Goal: Information Seeking & Learning: Understand process/instructions

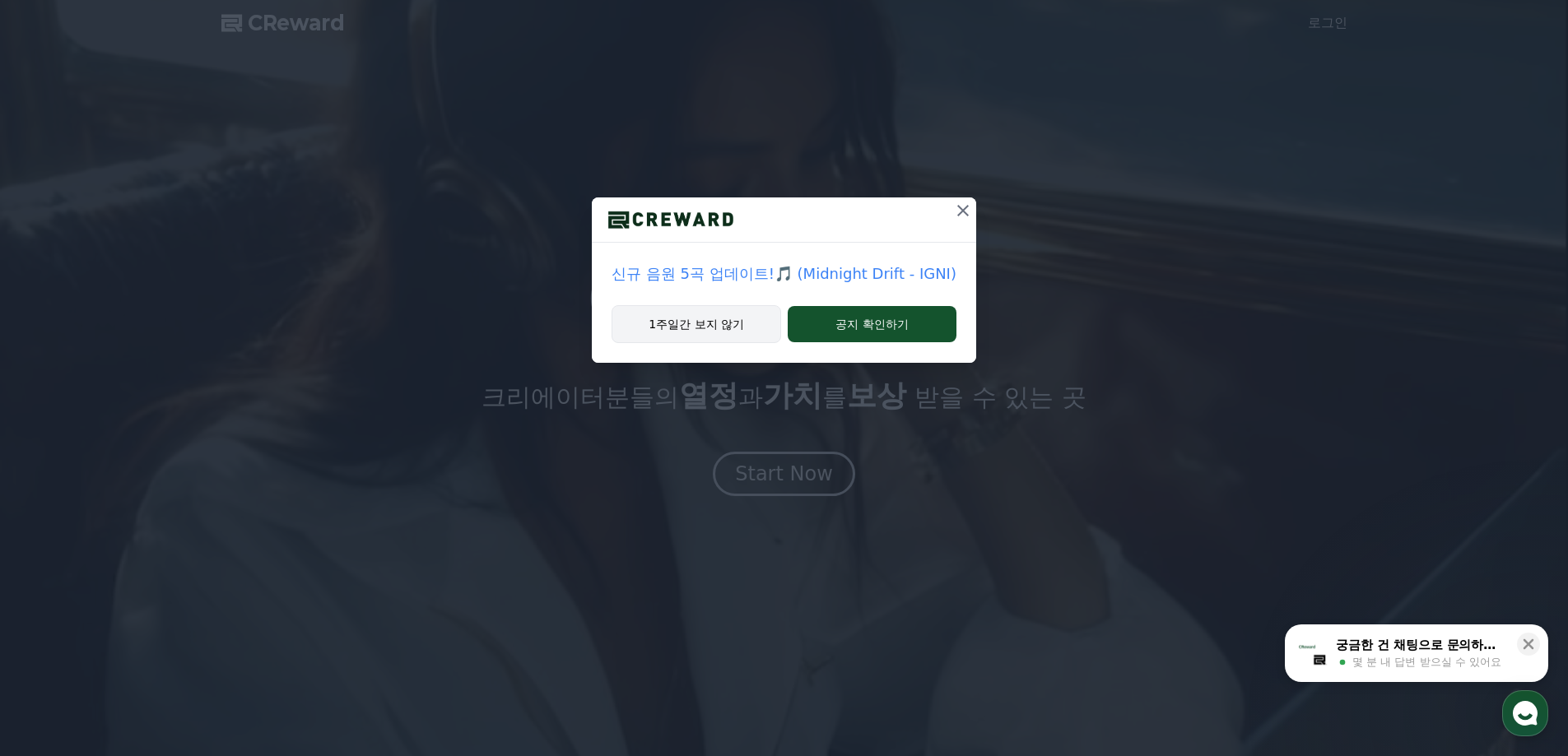
click at [730, 318] on button "1주일간 보지 않기" at bounding box center [697, 324] width 170 height 38
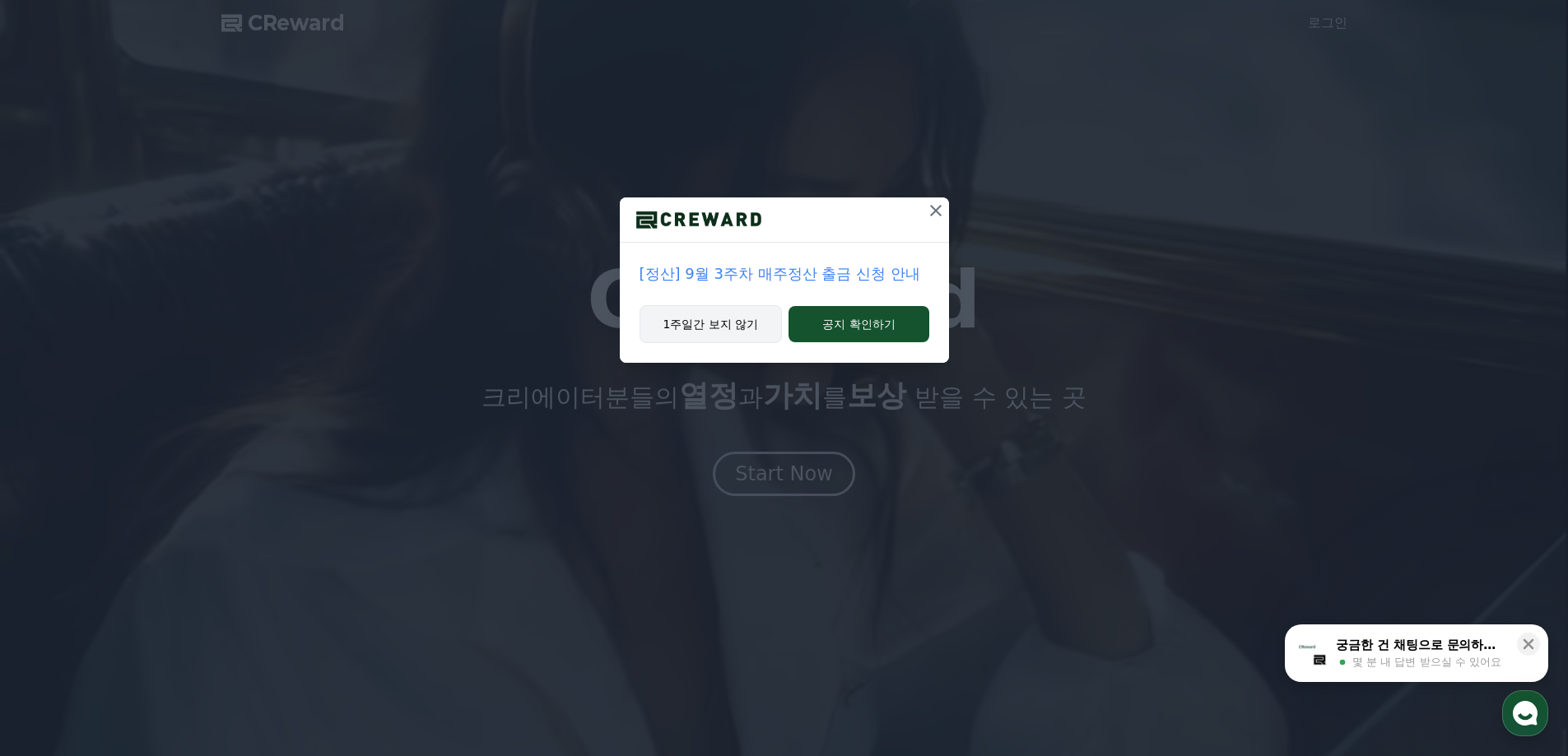
click at [738, 329] on button "1주일간 보지 않기" at bounding box center [711, 324] width 143 height 38
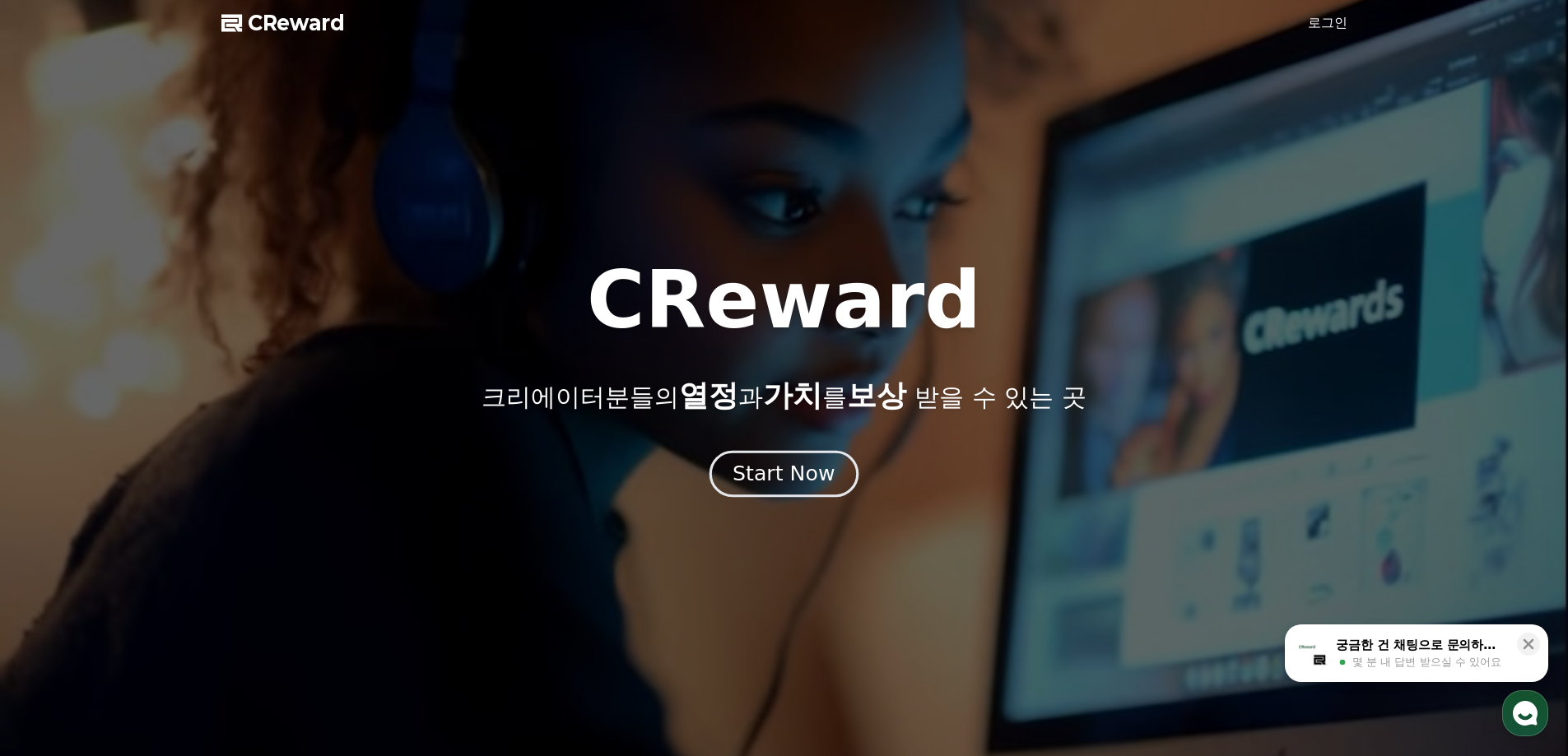
click at [800, 469] on div "Start Now" at bounding box center [783, 474] width 102 height 28
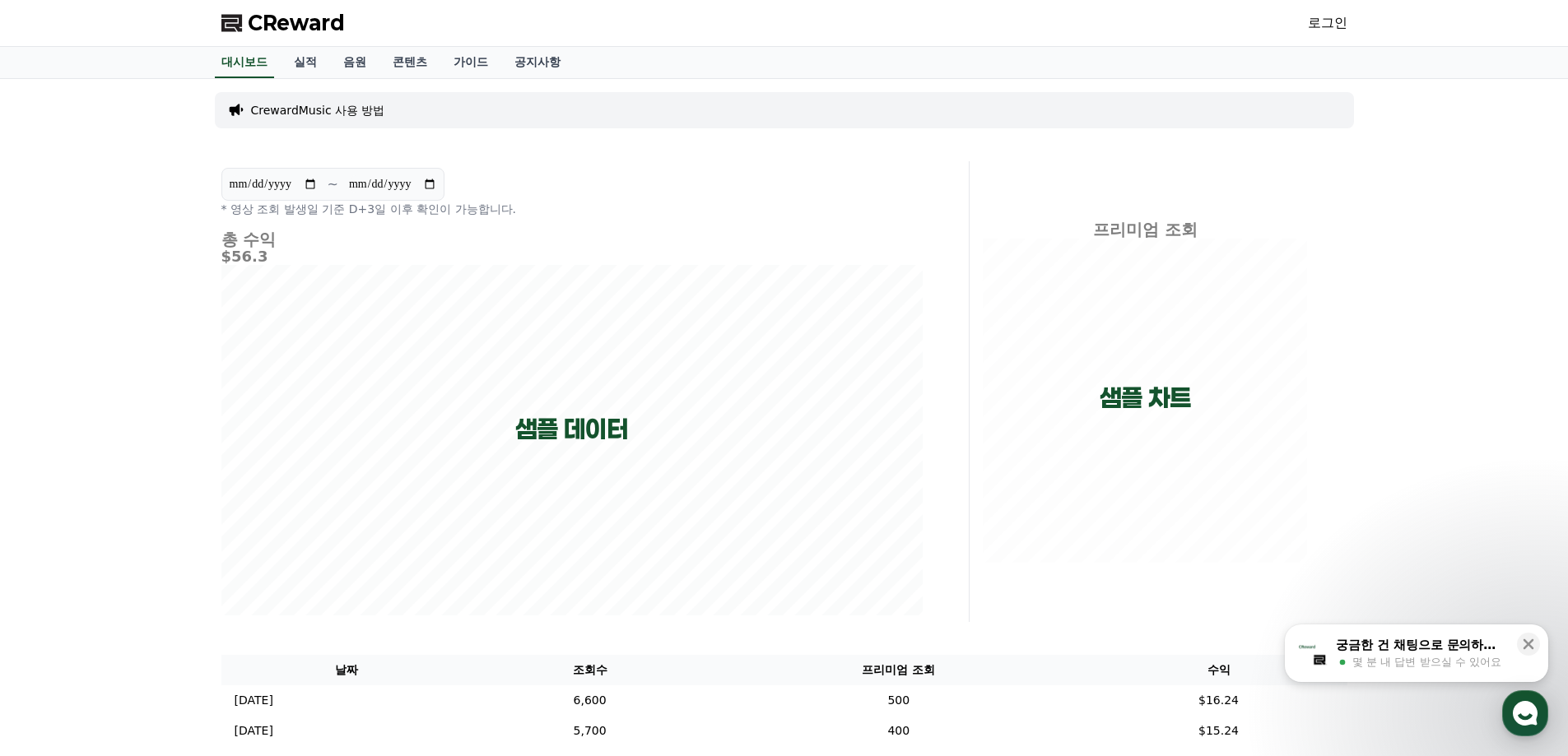
click at [388, 107] on div "CrewardMusic 사용 방법" at bounding box center [784, 110] width 1139 height 36
click at [1334, 108] on div "CrewardMusic 사용 방법" at bounding box center [784, 110] width 1139 height 36
click at [521, 68] on link "공지사항" at bounding box center [538, 62] width 73 height 31
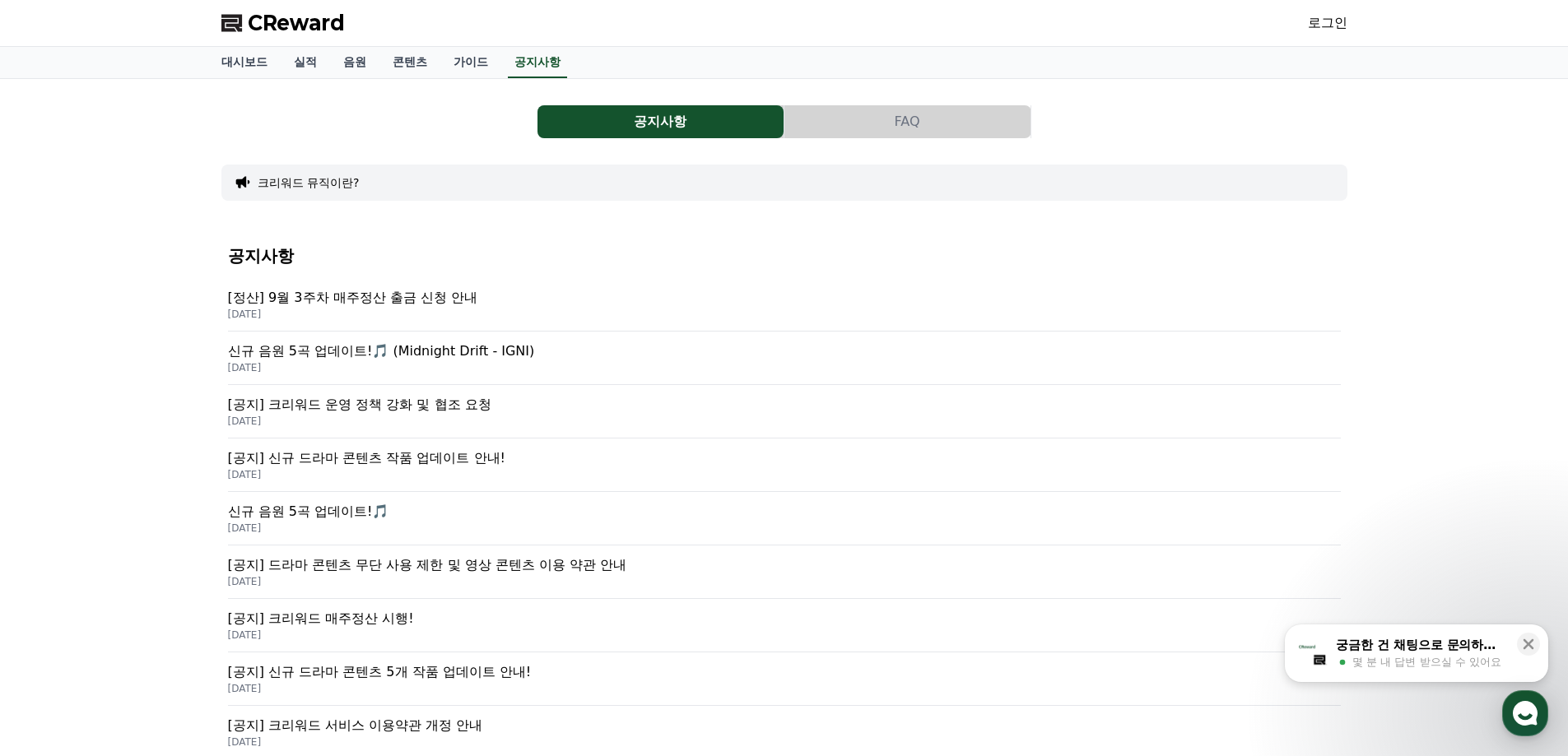
click at [488, 407] on p "[공지] 크리워드 운영 정책 강화 및 협조 요청" at bounding box center [784, 404] width 1112 height 20
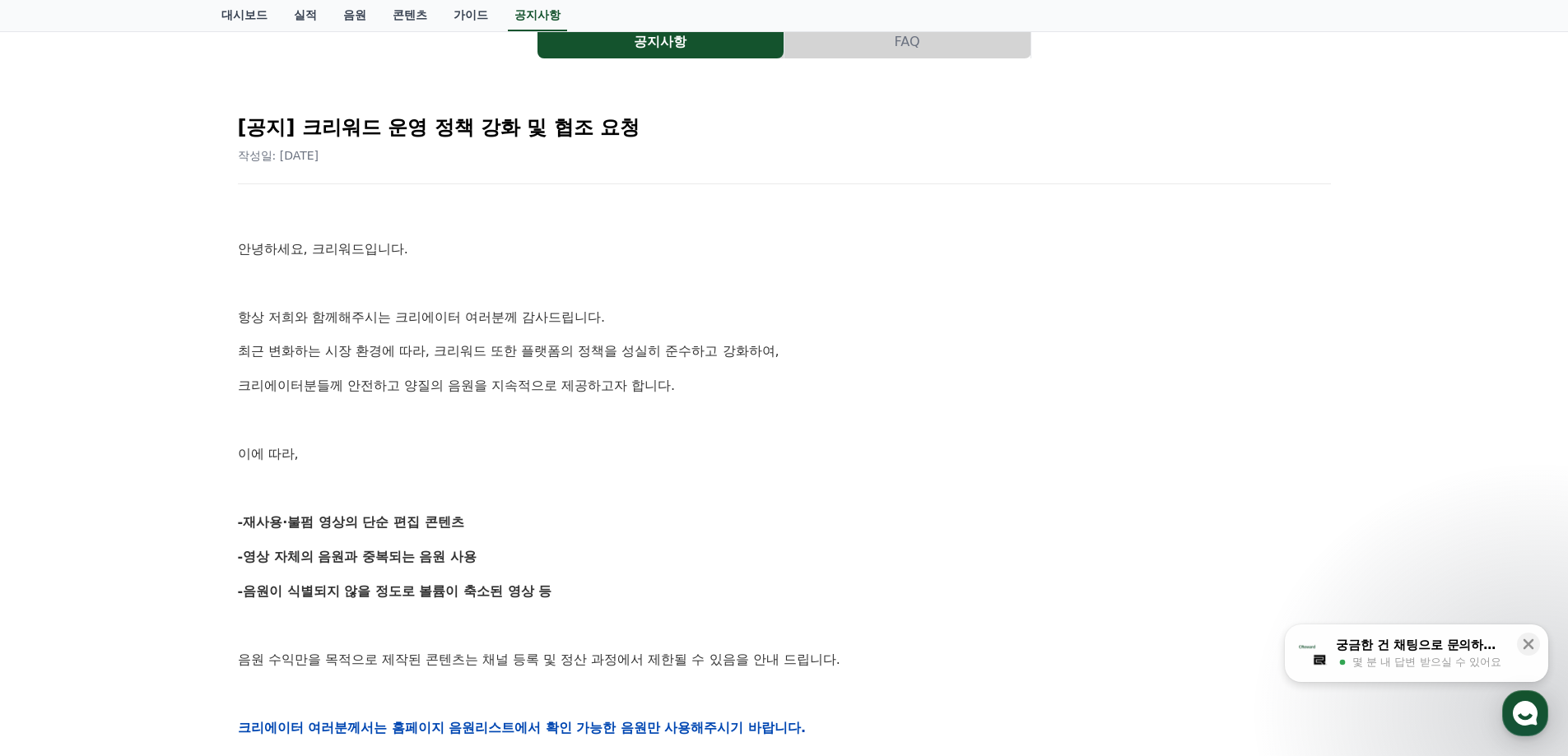
scroll to position [82, 0]
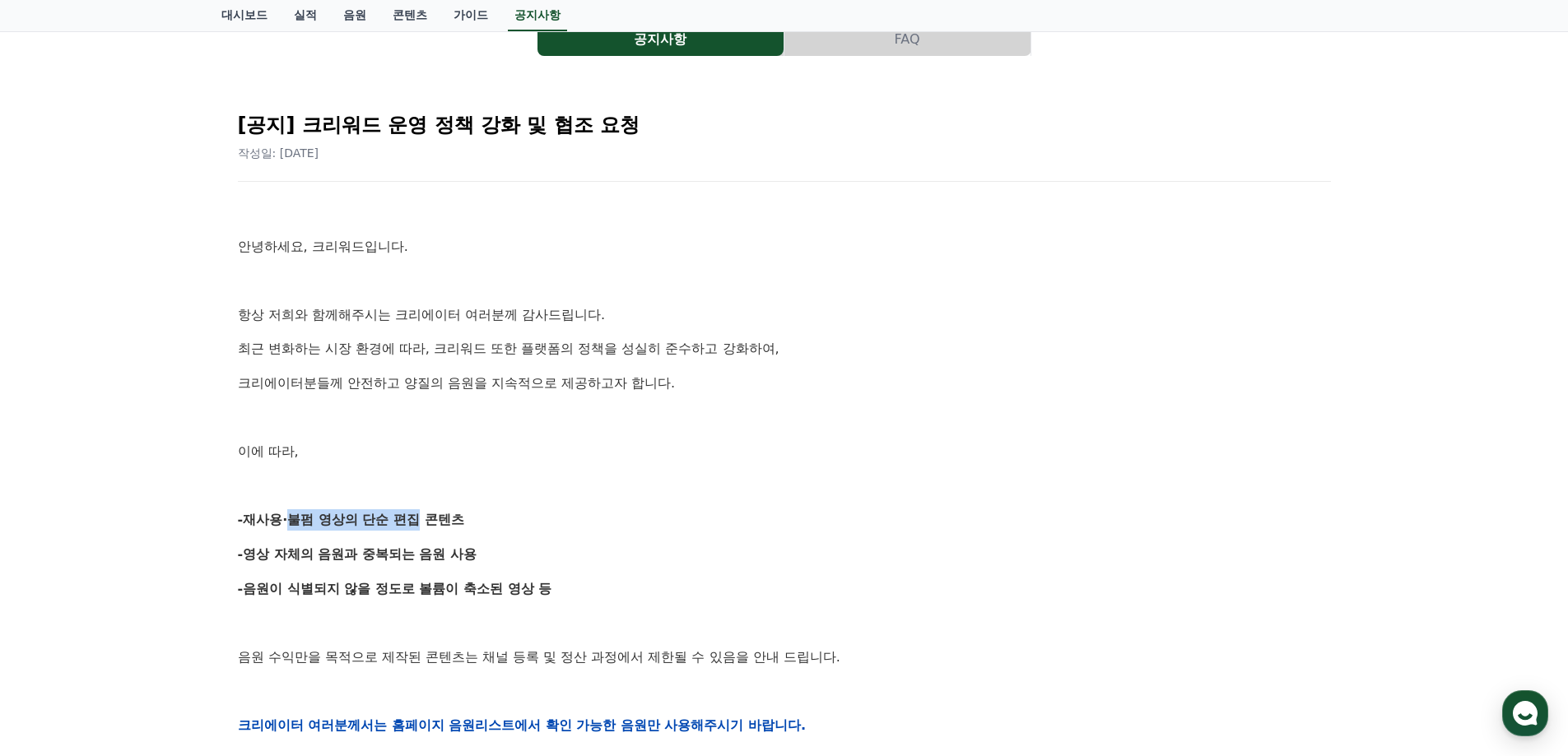
drag, startPoint x: 301, startPoint y: 522, endPoint x: 410, endPoint y: 522, distance: 109.0
click at [410, 522] on strong "-재사용·불펌 영상의 단순 편집 콘텐츠" at bounding box center [351, 519] width 226 height 16
click at [429, 482] on p at bounding box center [784, 485] width 1093 height 21
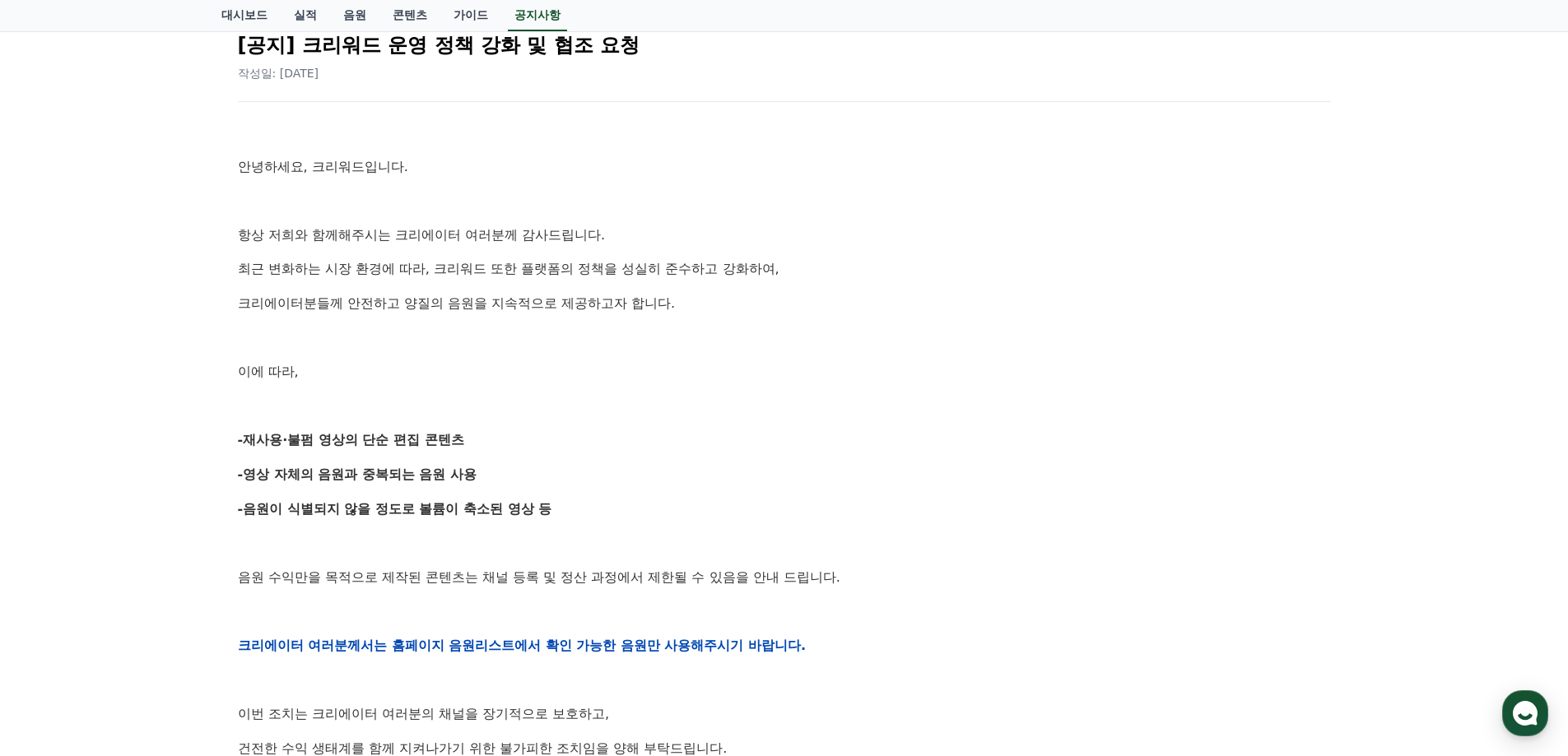
scroll to position [164, 0]
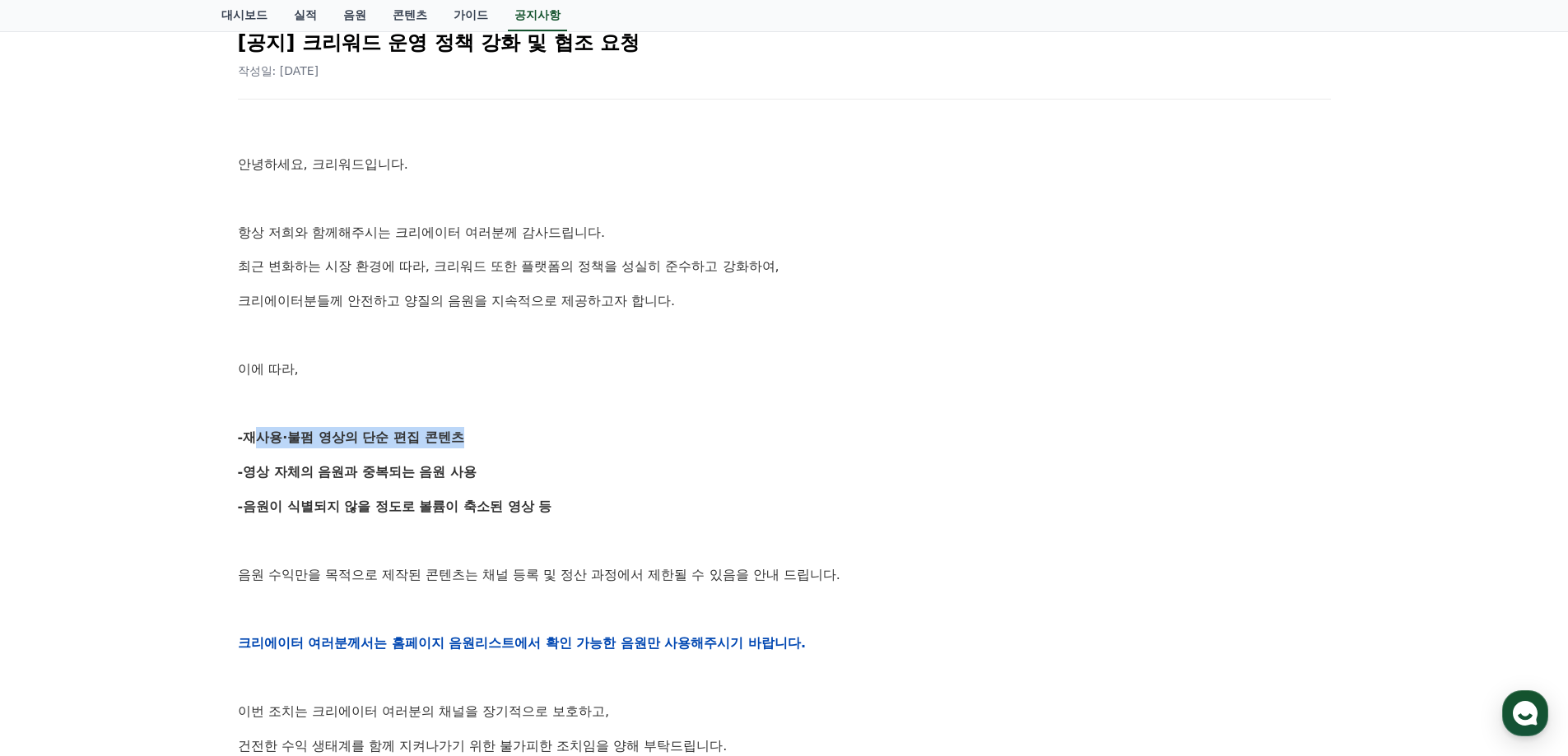
drag, startPoint x: 247, startPoint y: 439, endPoint x: 453, endPoint y: 445, distance: 206.1
click at [452, 445] on strong "-재사용·불펌 영상의 단순 편집 콘텐츠" at bounding box center [351, 437] width 226 height 16
click at [465, 457] on div "안녕하세요, 크리워드입니다. 항상 저희와 함께해주시는 크리에이터 여러분께 감사드립니다. 최근 변화하는 시장 환경에 따라, 크리워드 또한 플랫폼…" at bounding box center [784, 643] width 1093 height 1047
drag, startPoint x: 246, startPoint y: 473, endPoint x: 501, endPoint y: 475, distance: 255.0
click at [502, 475] on p "-영상 자체의 음원과 중복되는 음원 사용" at bounding box center [784, 471] width 1093 height 21
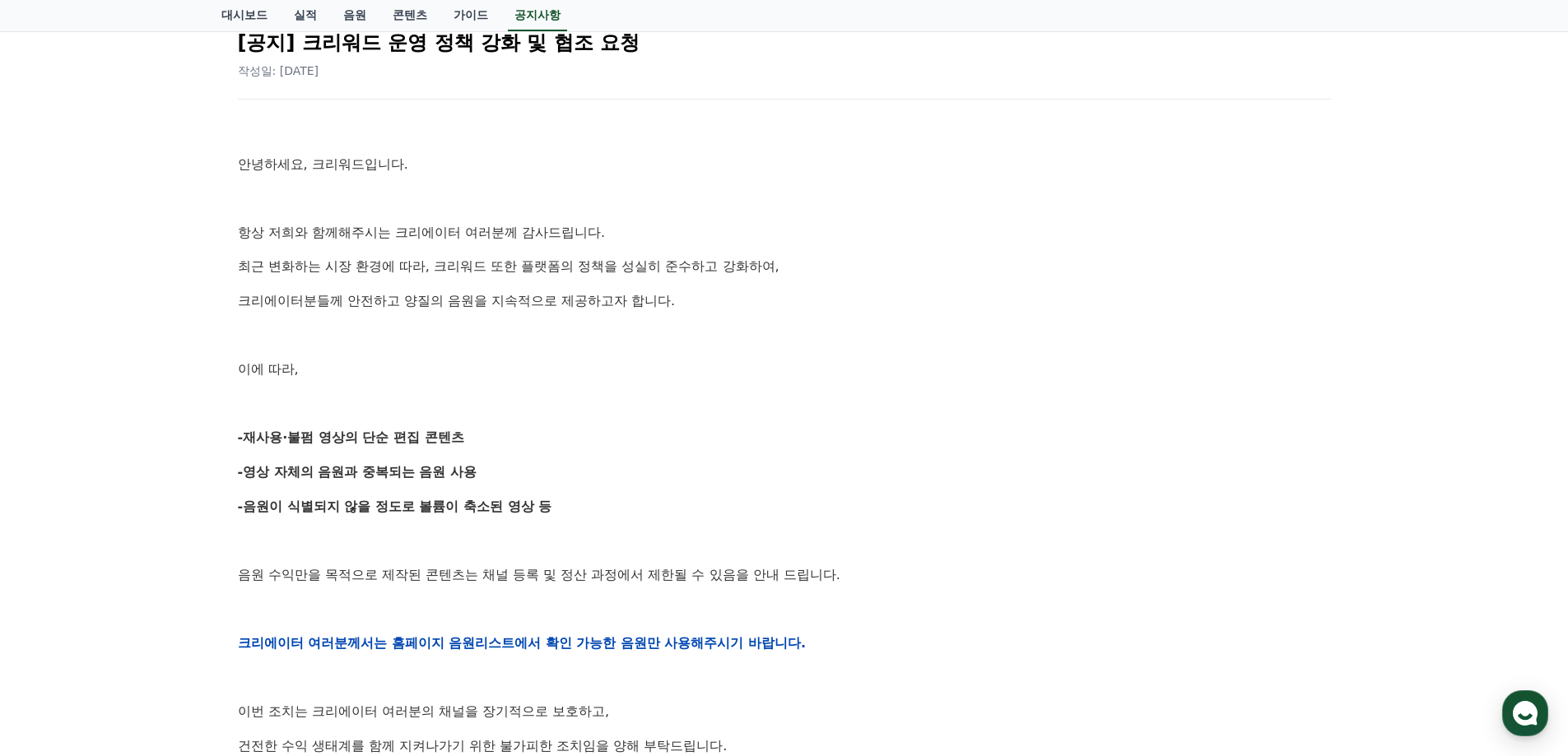
click at [495, 478] on p "-영상 자체의 음원과 중복되는 음원 사용" at bounding box center [784, 471] width 1093 height 21
drag, startPoint x: 233, startPoint y: 474, endPoint x: 487, endPoint y: 474, distance: 254.0
click at [487, 474] on div "[공지] 크리워드 운영 정책 강화 및 협조 요청 작성일: [DATE] 안녕하세요, 크리워드입니다. 항상 저희와 함께해주시는 크리에이터 여러분께…" at bounding box center [784, 616] width 1099 height 1206
click at [489, 474] on p "-영상 자체의 음원과 중복되는 음원 사용" at bounding box center [784, 471] width 1093 height 21
drag, startPoint x: 232, startPoint y: 505, endPoint x: 587, endPoint y: 498, distance: 355.1
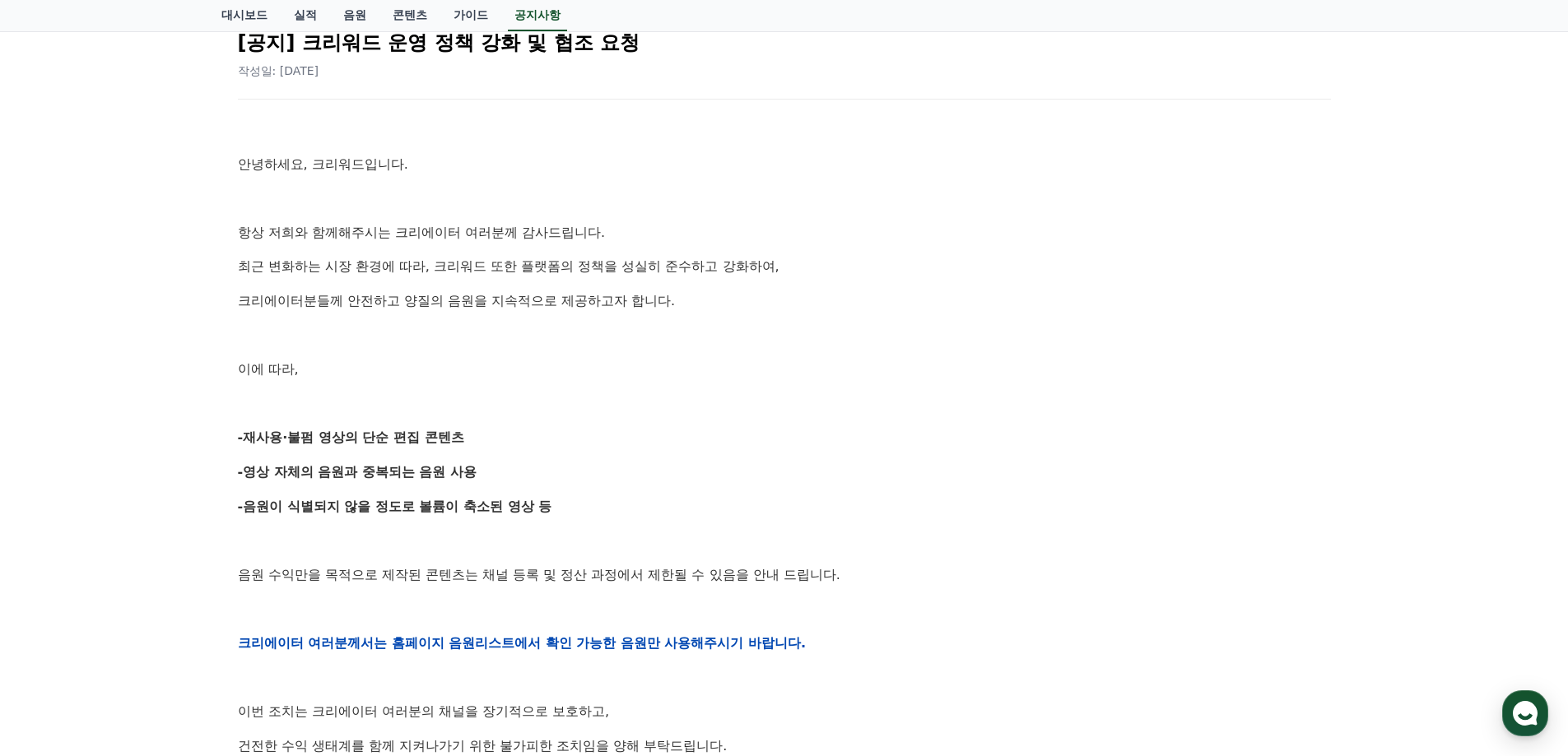
click at [586, 498] on div "[공지] 크리워드 운영 정책 강화 및 협조 요청 작성일: [DATE] 안녕하세요, 크리워드입니다. 항상 저희와 함께해주시는 크리에이터 여러분께…" at bounding box center [784, 616] width 1112 height 1219
click at [597, 523] on div "안녕하세요, 크리워드입니다. 항상 저희와 함께해주시는 크리에이터 여러분께 감사드립니다. 최근 변화하는 시장 환경에 따라, 크리워드 또한 플랫폼…" at bounding box center [784, 643] width 1093 height 1047
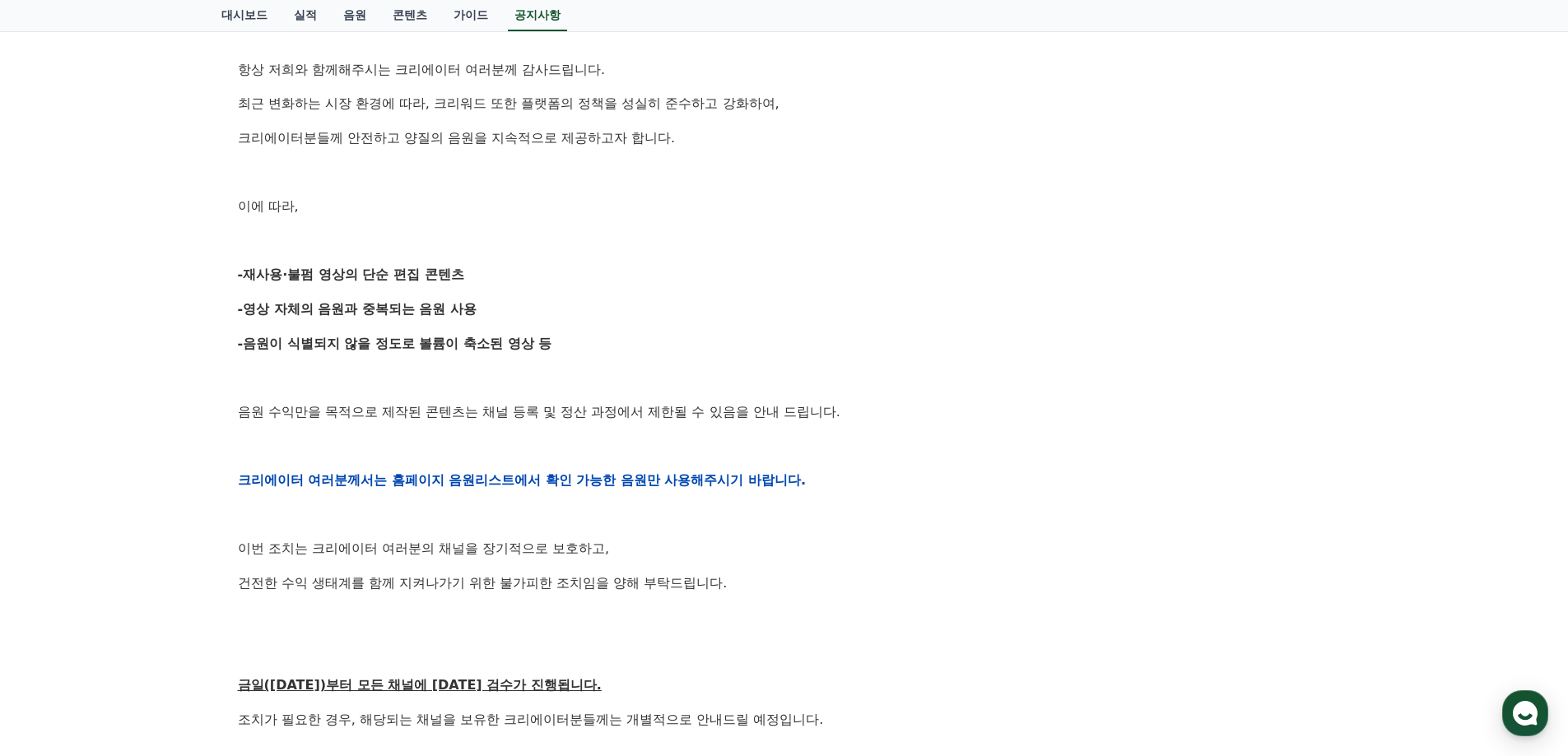
scroll to position [329, 0]
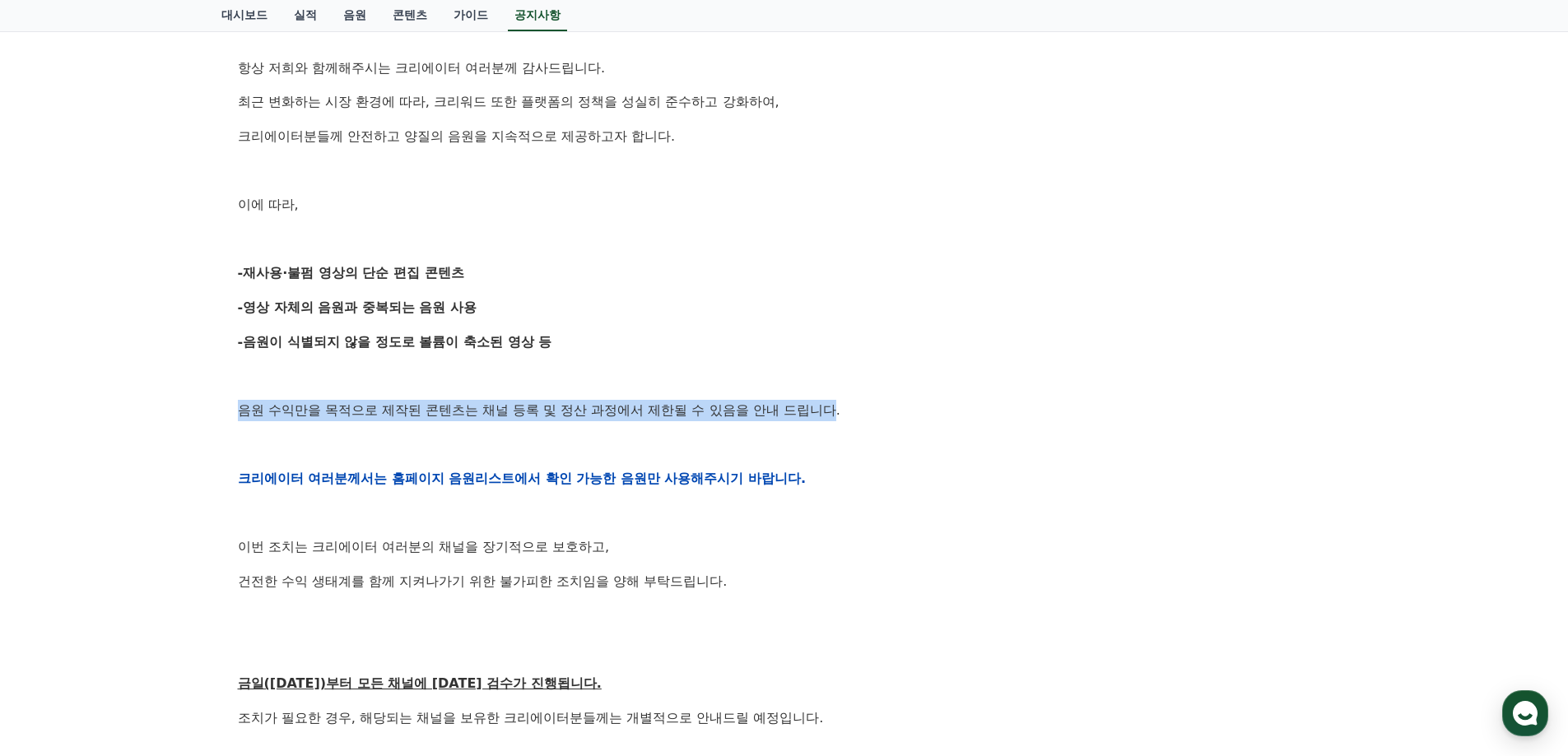
drag, startPoint x: 215, startPoint y: 402, endPoint x: 842, endPoint y: 415, distance: 627.1
click at [842, 415] on div "공지사항 FAQ [공지] 크리워드 운영 정책 강화 및 협조 요청 작성일: [DATE] 안녕하세요, 크리워드입니다. 항상 저희와 함께해주시는 크…" at bounding box center [784, 415] width 1139 height 1318
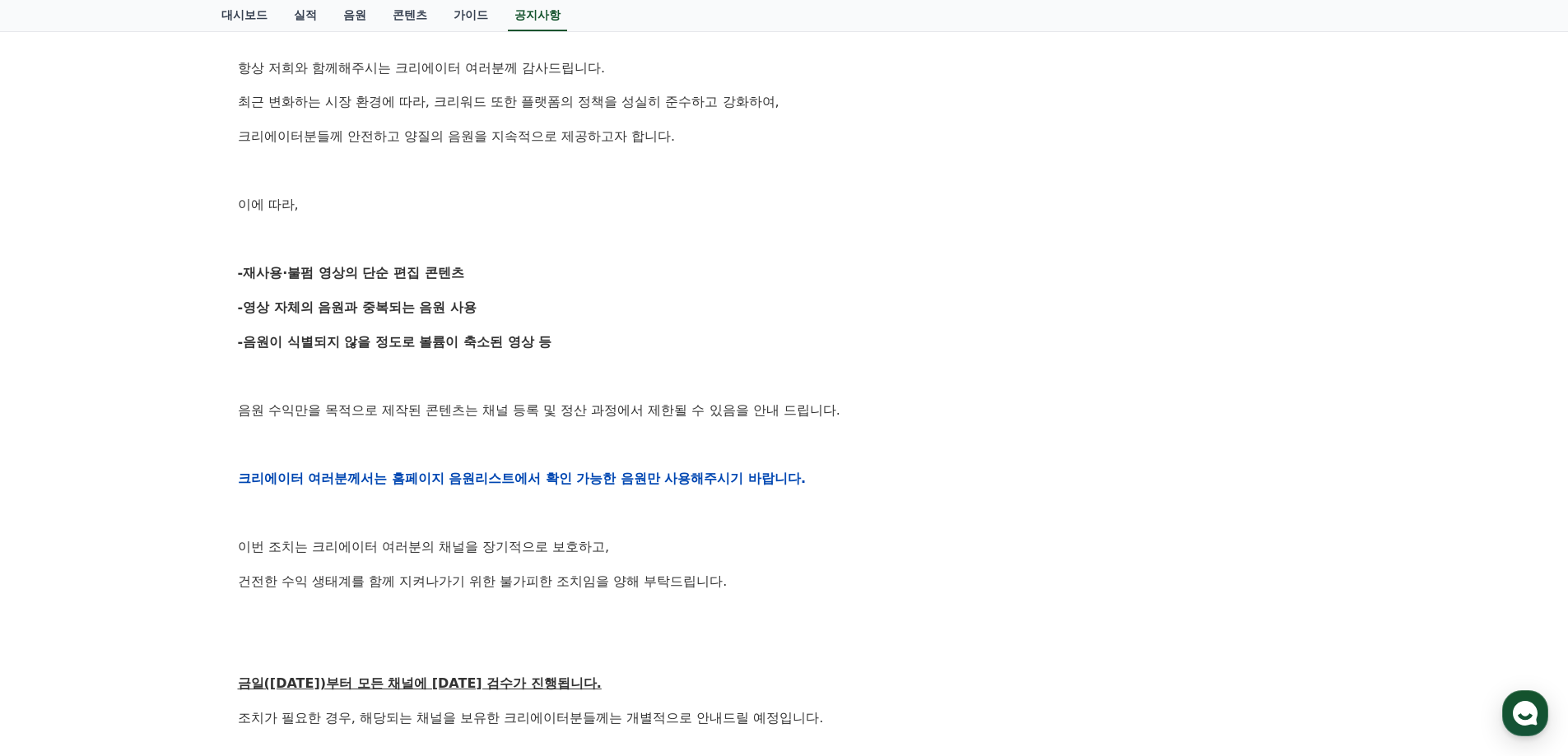
click at [850, 441] on p at bounding box center [784, 443] width 1093 height 21
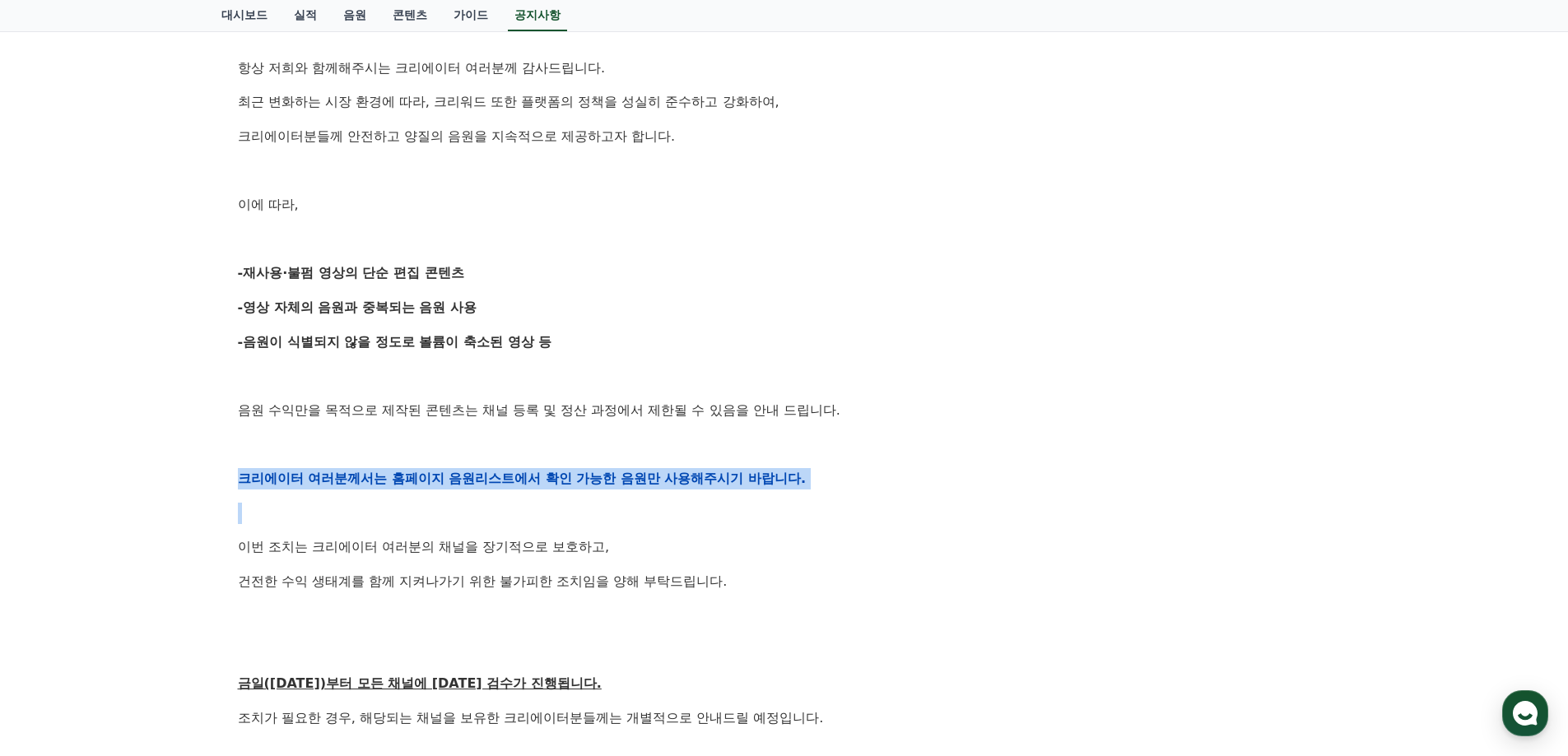
drag, startPoint x: 242, startPoint y: 481, endPoint x: 841, endPoint y: 503, distance: 599.4
click at [841, 503] on div "[공지] 크리워드 운영 정책 강화 및 협조 요청 작성일: [DATE] 안녕하세요, 크리워드입니다. 항상 저희와 함께해주시는 크리에이터 여러분께…" at bounding box center [784, 452] width 1099 height 1206
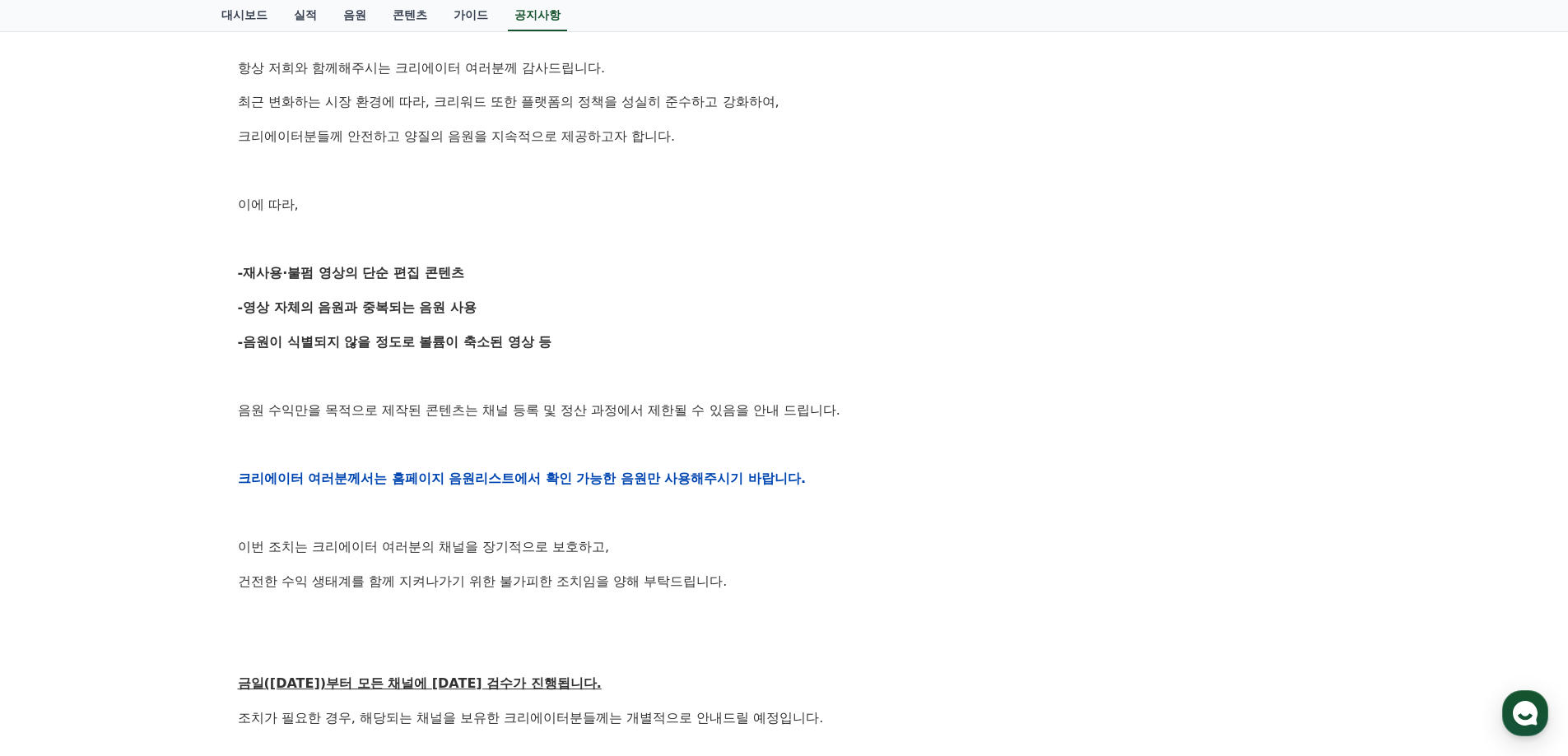
click at [833, 527] on div "안녕하세요, 크리워드입니다. 항상 저희와 함께해주시는 크리에이터 여러분께 감사드립니다. 최근 변화하는 시장 환경에 따라, 크리워드 또한 플랫폼…" at bounding box center [784, 479] width 1093 height 1047
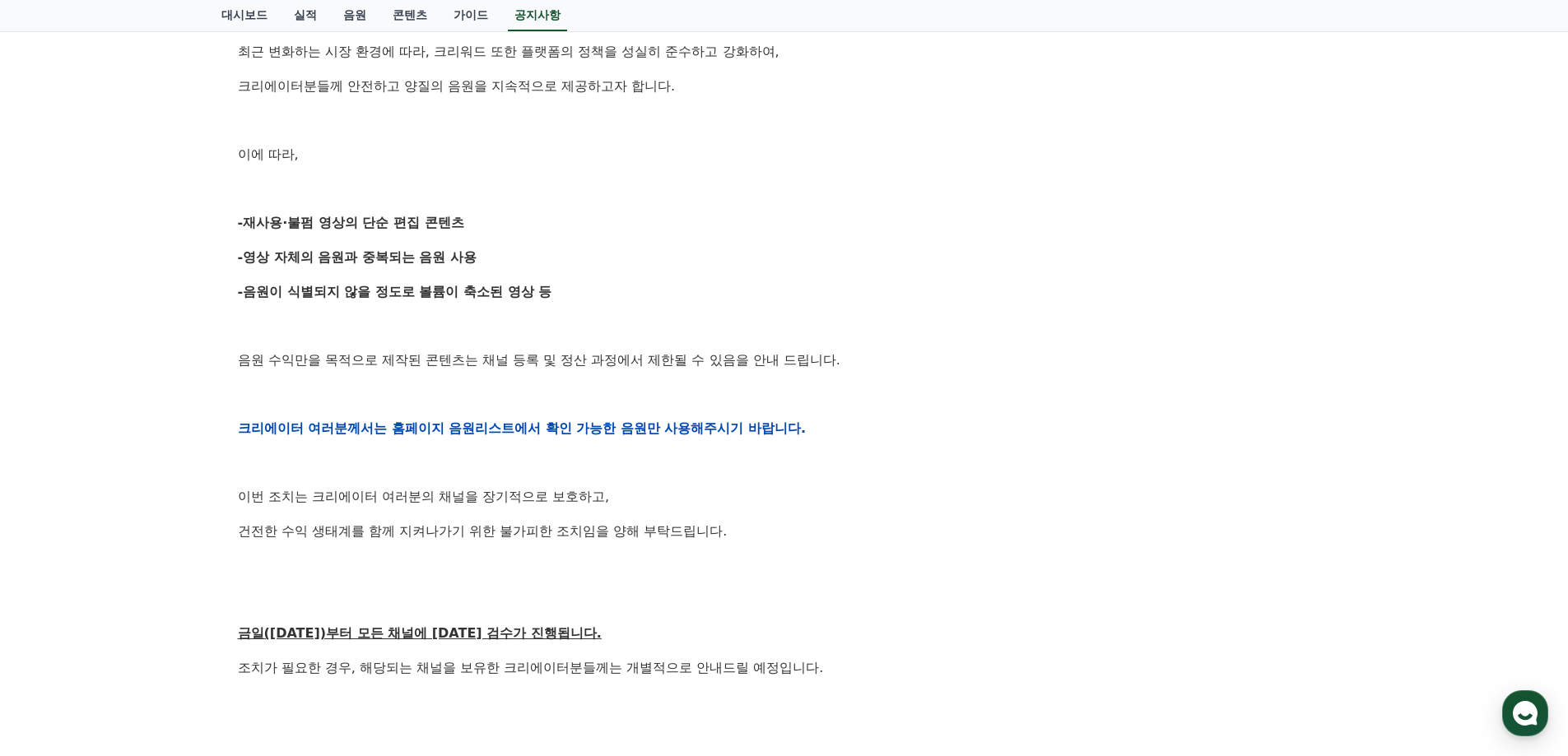
scroll to position [494, 0]
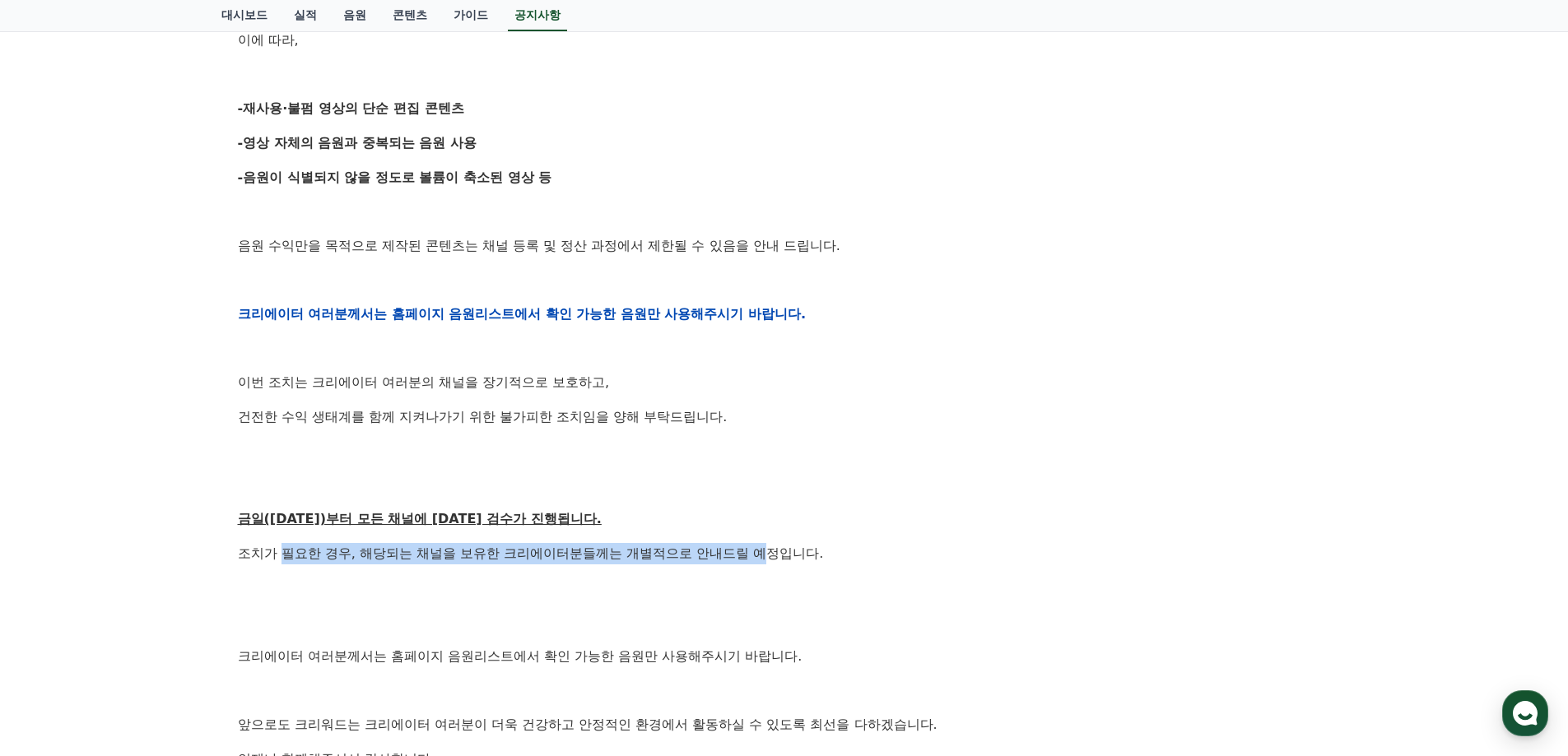
drag, startPoint x: 572, startPoint y: 551, endPoint x: 774, endPoint y: 555, distance: 202.0
click at [772, 553] on p "조치가 필요한 경우, 해당되는 채널을 보유한 크리에이터분들께는 개별적으로 안내드릴 예정입니다." at bounding box center [784, 553] width 1093 height 21
click at [797, 594] on p at bounding box center [784, 588] width 1093 height 21
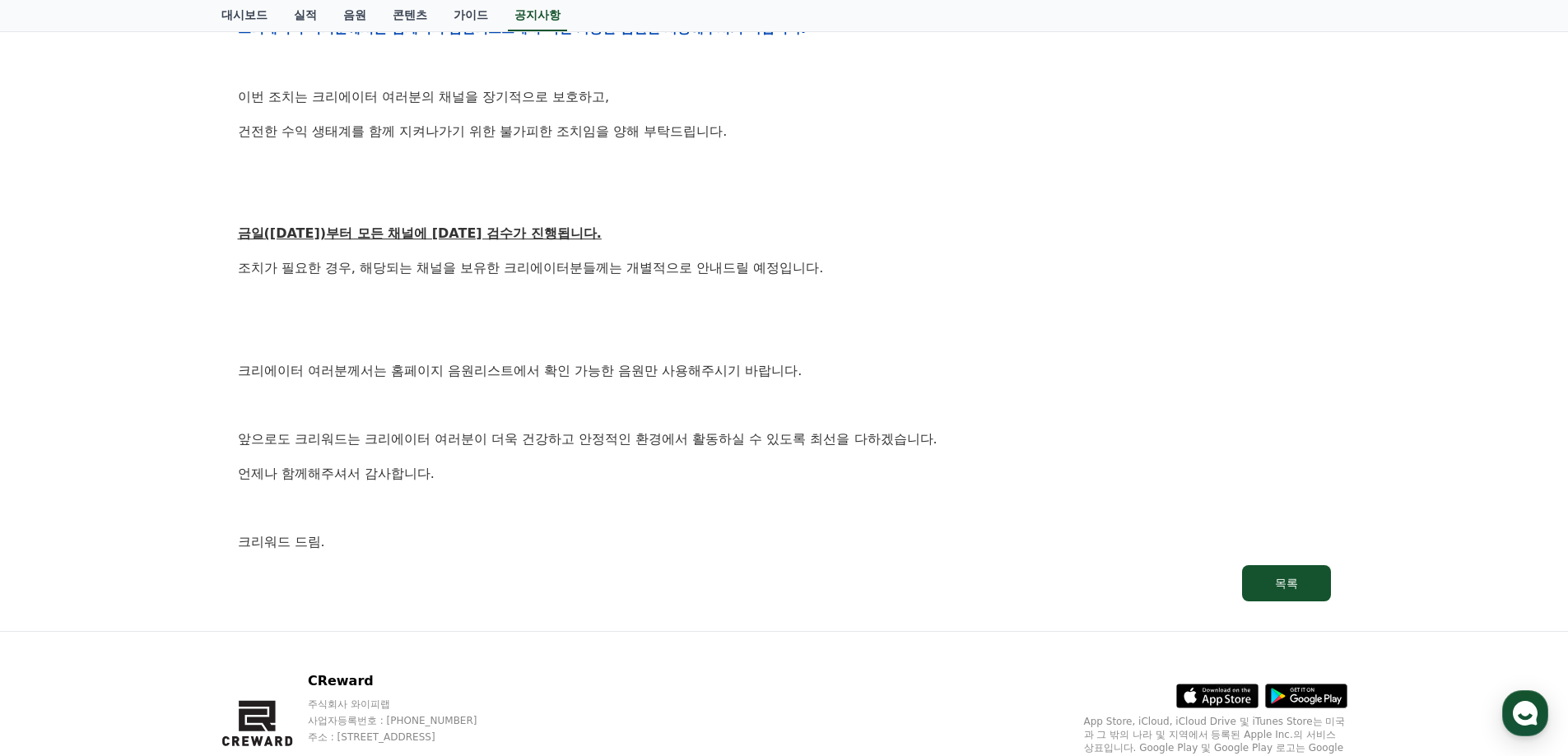
scroll to position [822, 0]
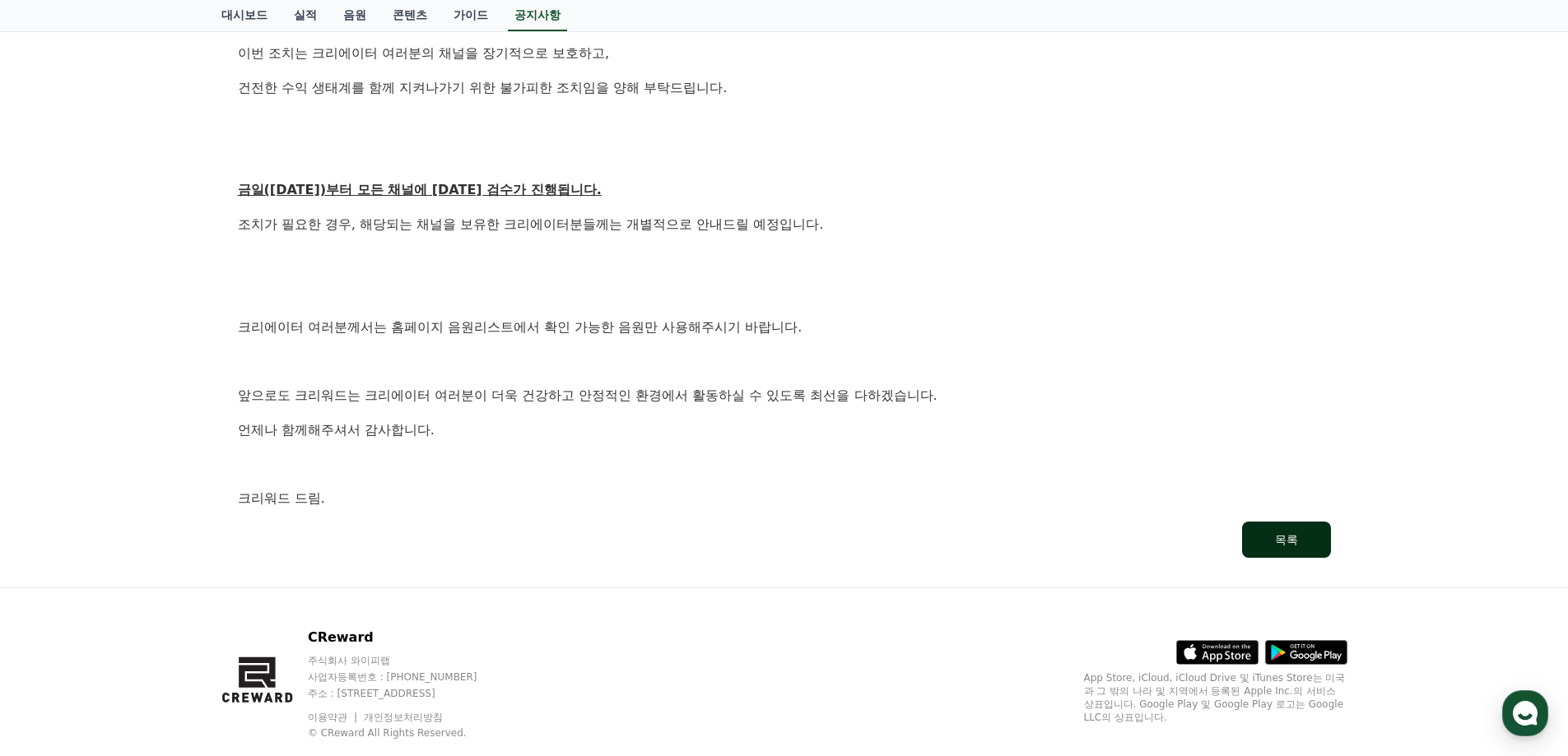
click at [1293, 539] on div "목록" at bounding box center [1286, 539] width 23 height 17
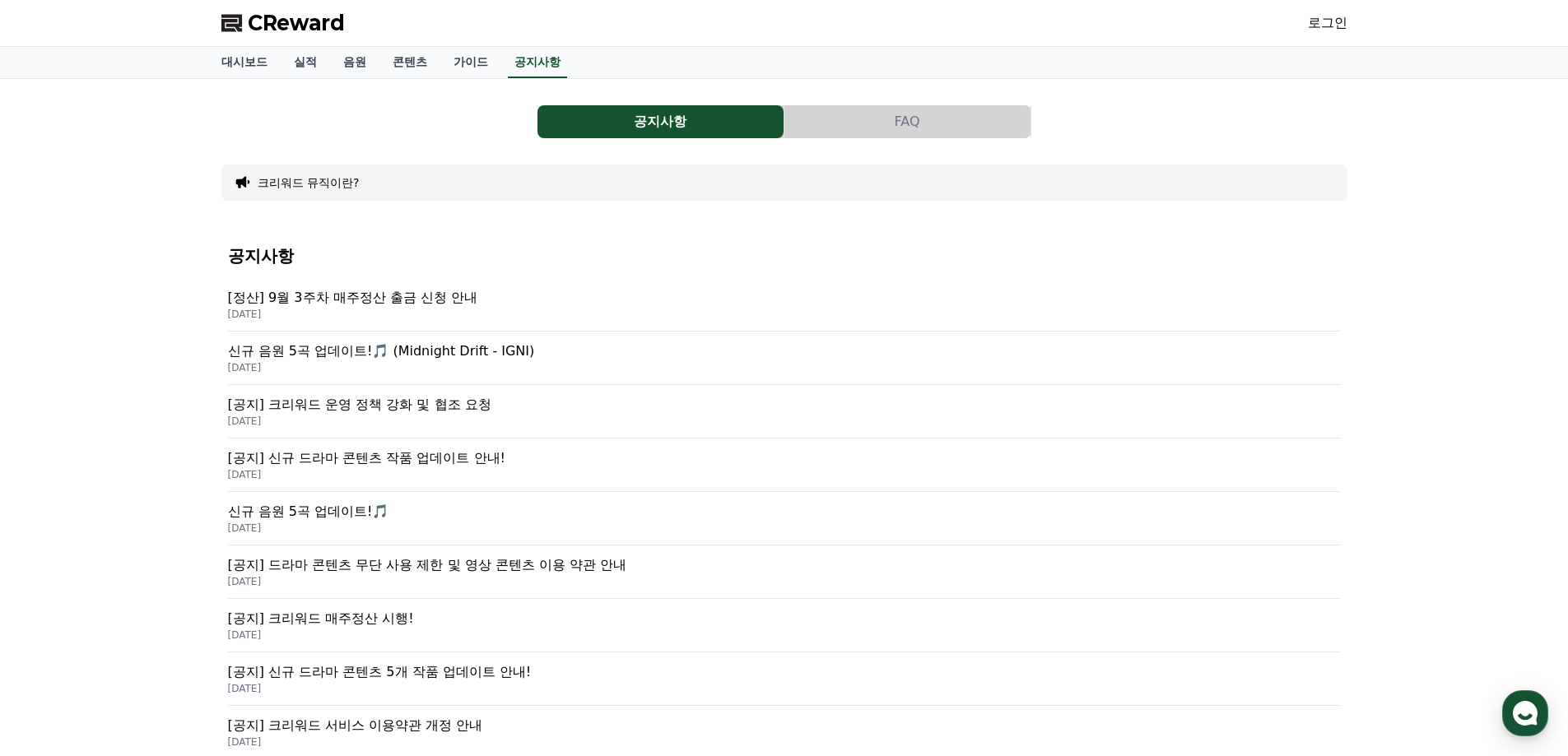
click at [612, 572] on p "[공지] 드라마 콘텐츠 무단 사용 제한 및 영상 콘텐츠 이용 약관 안내" at bounding box center [784, 565] width 1112 height 20
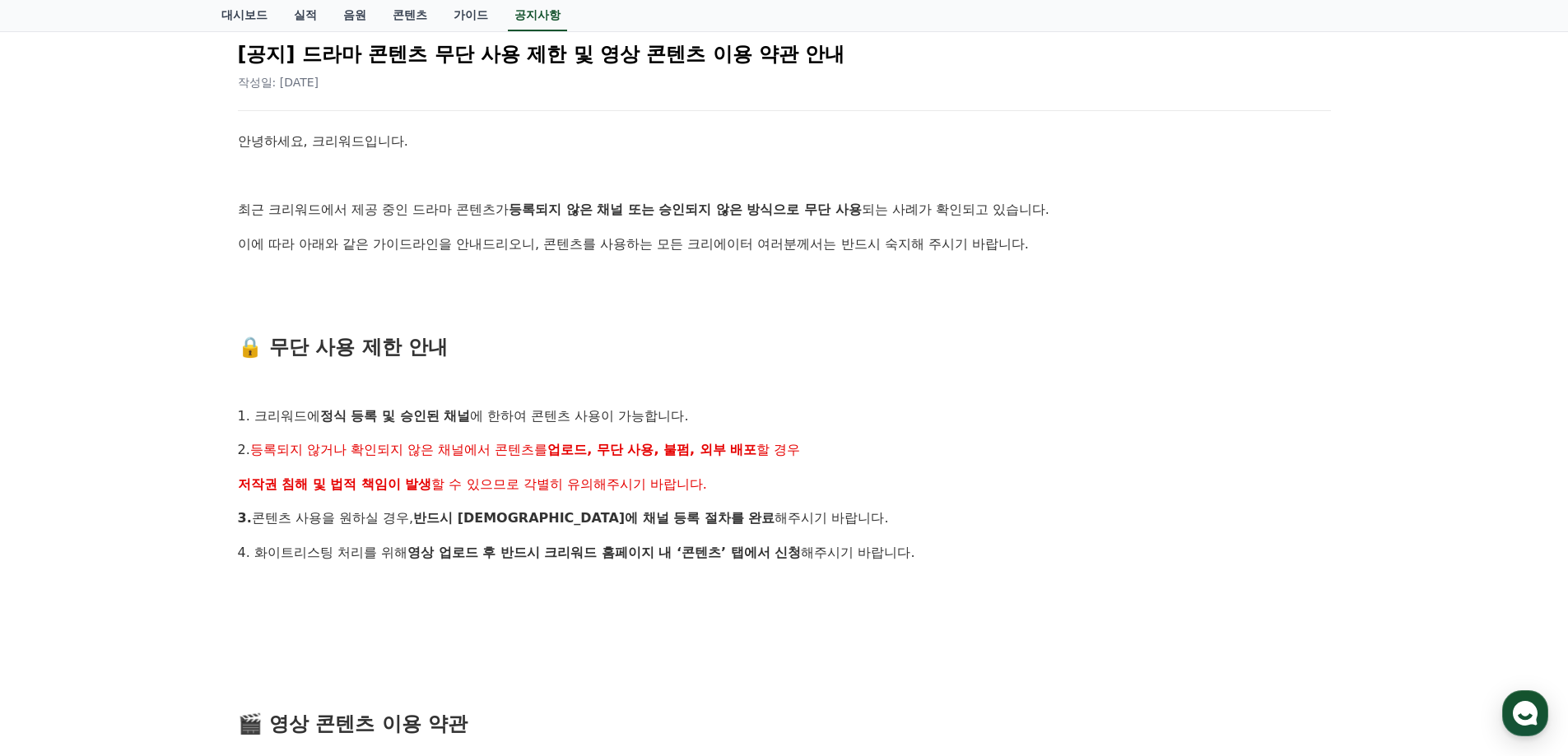
scroll to position [164, 0]
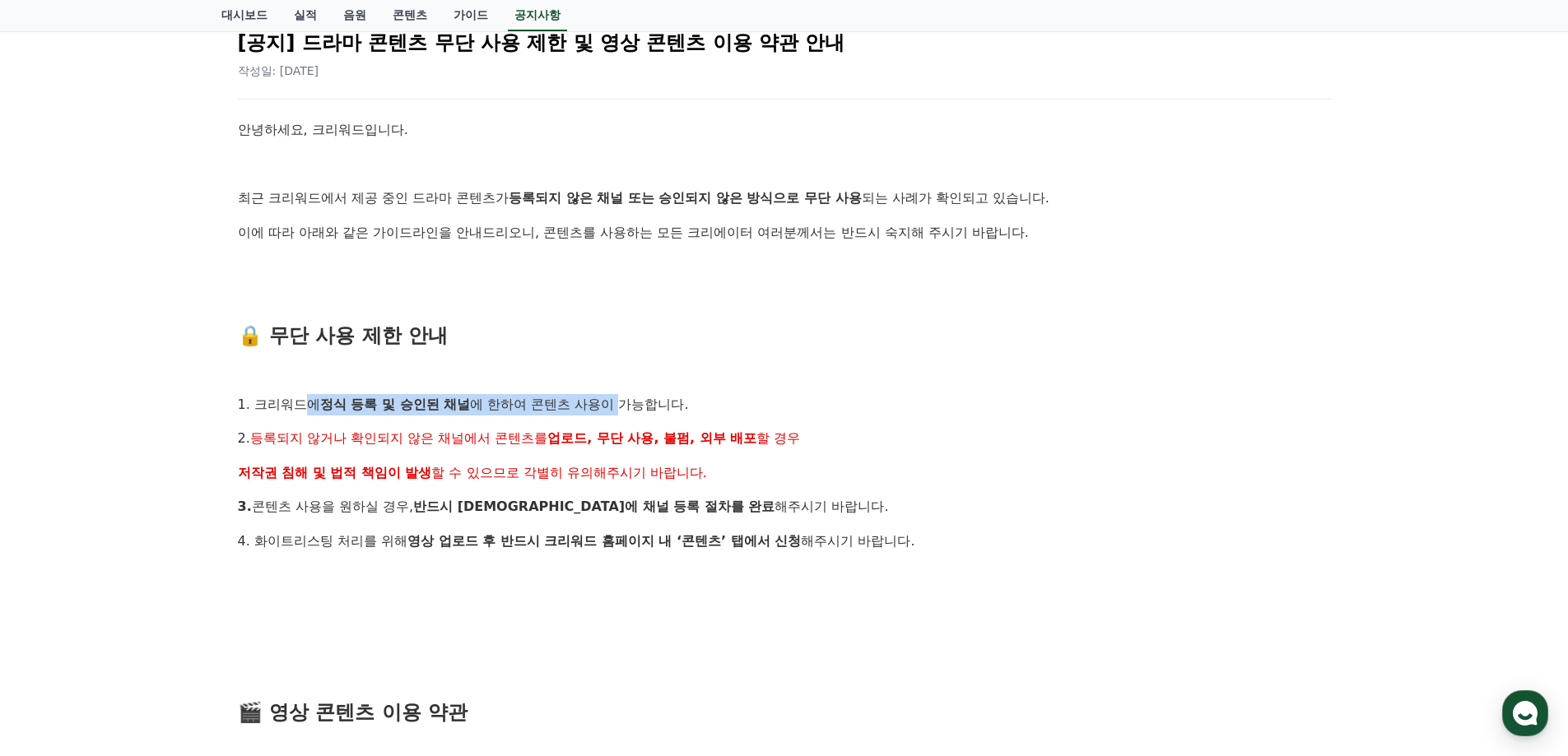
drag, startPoint x: 332, startPoint y: 406, endPoint x: 629, endPoint y: 401, distance: 297.0
click at [629, 401] on p "1. 크리워드에 정식 등록 및 승인된 채널 에 한하여 콘텐츠 사용이 가능합니다." at bounding box center [784, 404] width 1093 height 21
click at [657, 367] on p at bounding box center [784, 370] width 1093 height 21
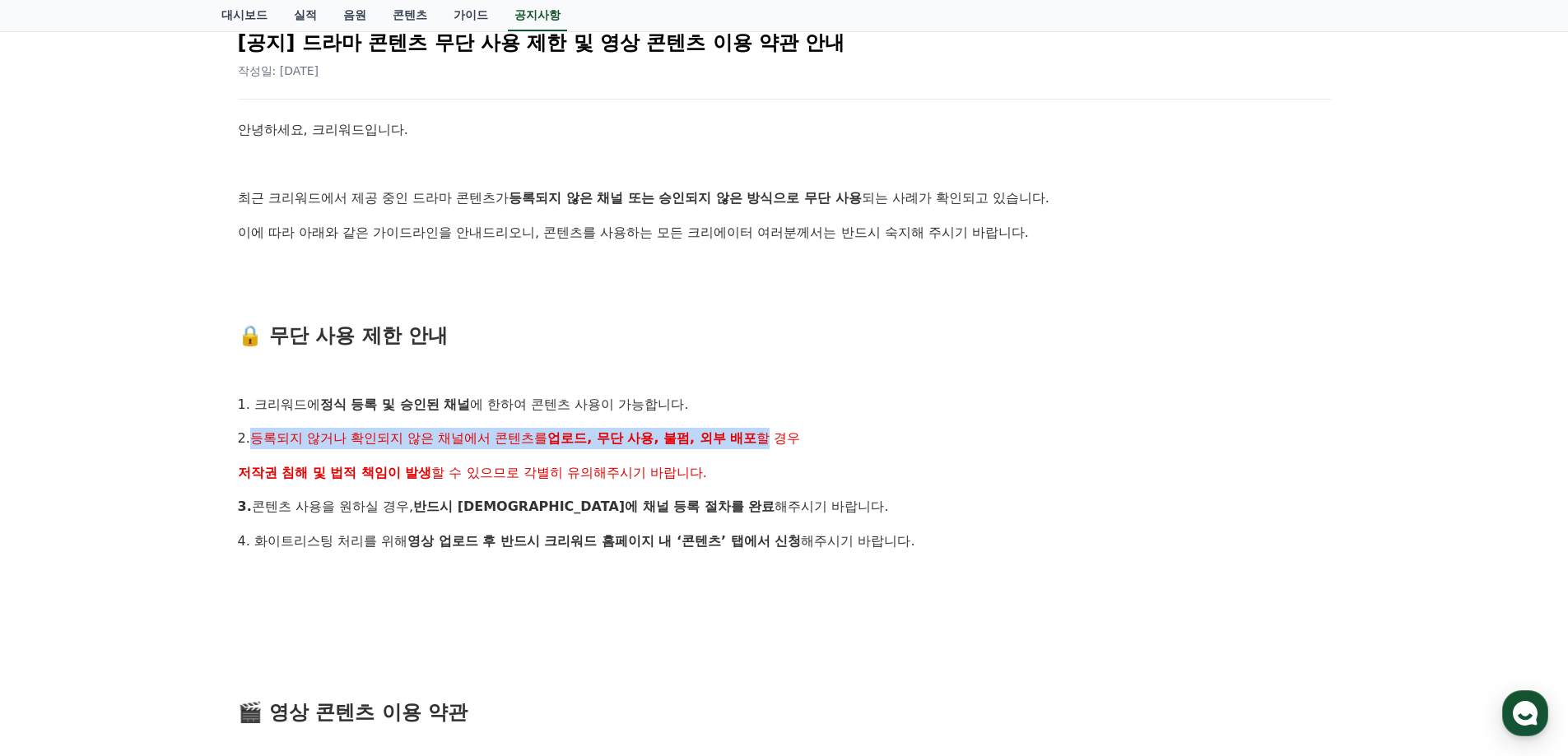
drag, startPoint x: 258, startPoint y: 437, endPoint x: 787, endPoint y: 446, distance: 529.1
click at [778, 441] on p "2. 등록되지 않거나 확인되지 않은 채널에서 콘텐츠를 업로드, 무단 사용, 불펌, 외부 배포 할 경우" at bounding box center [784, 438] width 1093 height 21
drag, startPoint x: 799, startPoint y: 476, endPoint x: 393, endPoint y: 484, distance: 406.1
click at [798, 476] on p "저작권 침해 및 법적 책임이 발생 할 수 있으므로 각별히 유의해주시기 바랍니다." at bounding box center [784, 472] width 1093 height 21
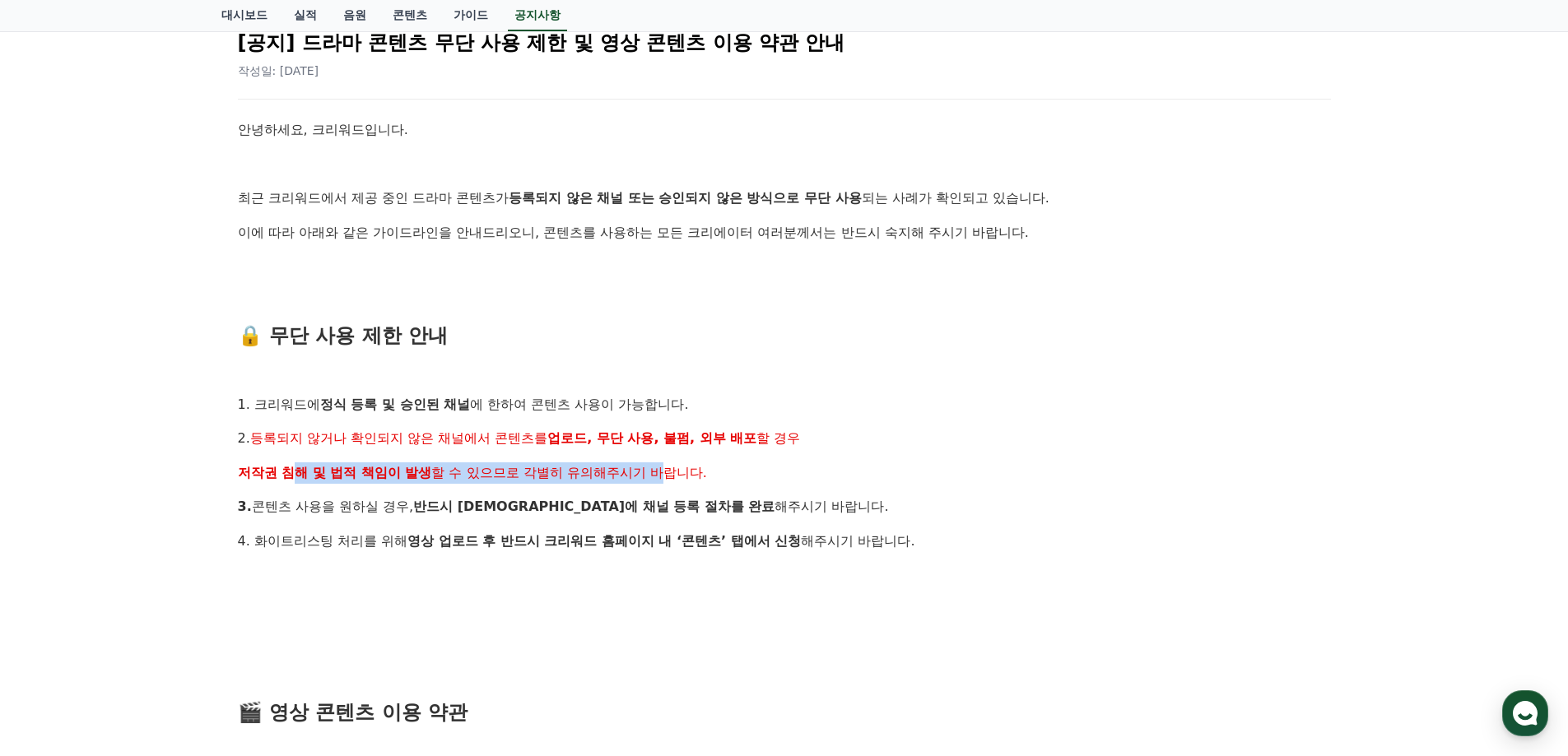
drag, startPoint x: 255, startPoint y: 477, endPoint x: 668, endPoint y: 484, distance: 413.1
click at [668, 469] on p "저작권 침해 및 법적 책임이 발생 할 수 있으므로 각별히 유의해주시기 바랍니다." at bounding box center [784, 472] width 1093 height 21
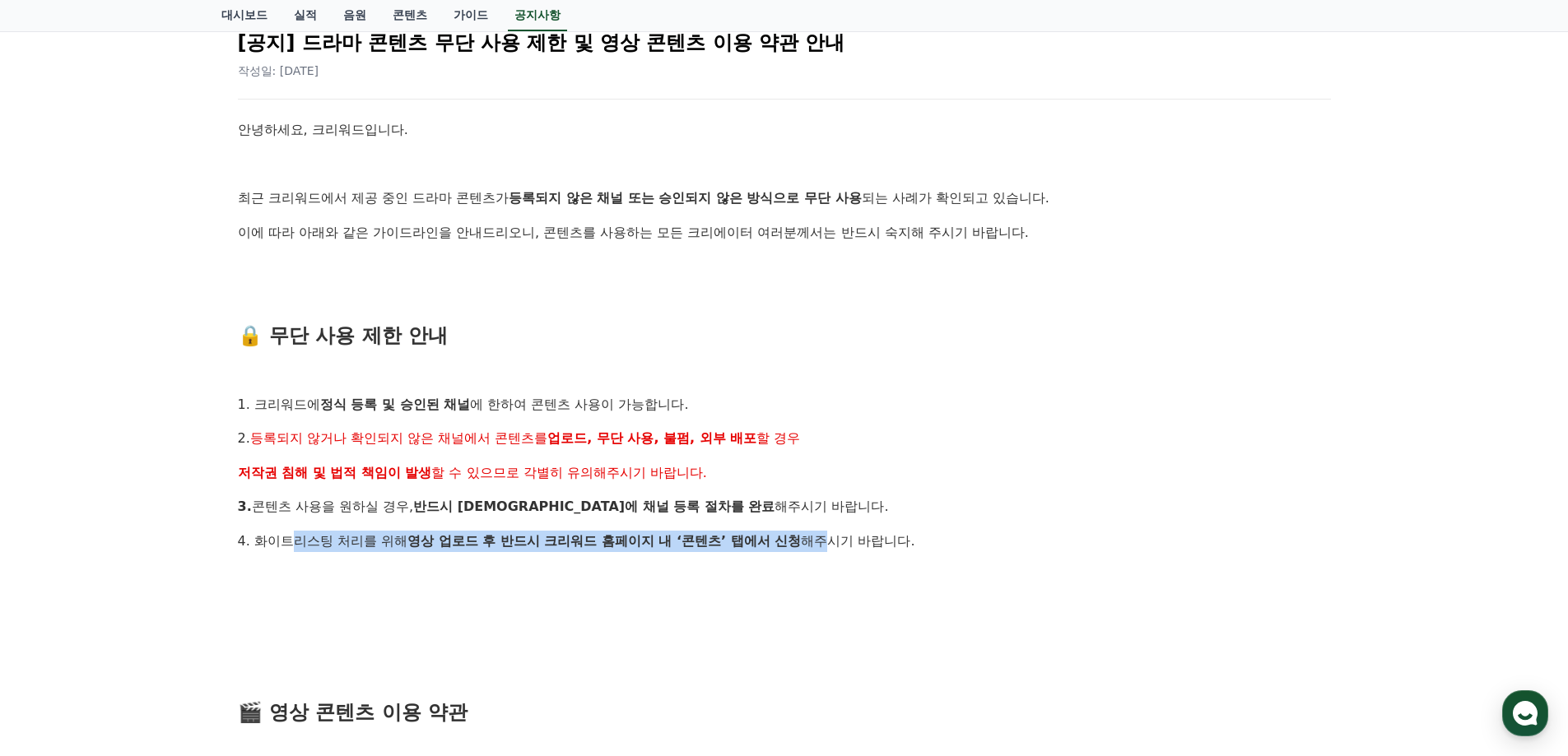
drag, startPoint x: 313, startPoint y: 539, endPoint x: 849, endPoint y: 568, distance: 536.8
click at [833, 537] on p "4. 화이트리스팅 처리를 위해 영상 업로드 후 반드시 크리워드 홈페이지 내 ‘콘텐츠’ 탭에서 신청 해주시기 바랍니다." at bounding box center [784, 540] width 1093 height 21
click at [860, 581] on p at bounding box center [784, 575] width 1093 height 21
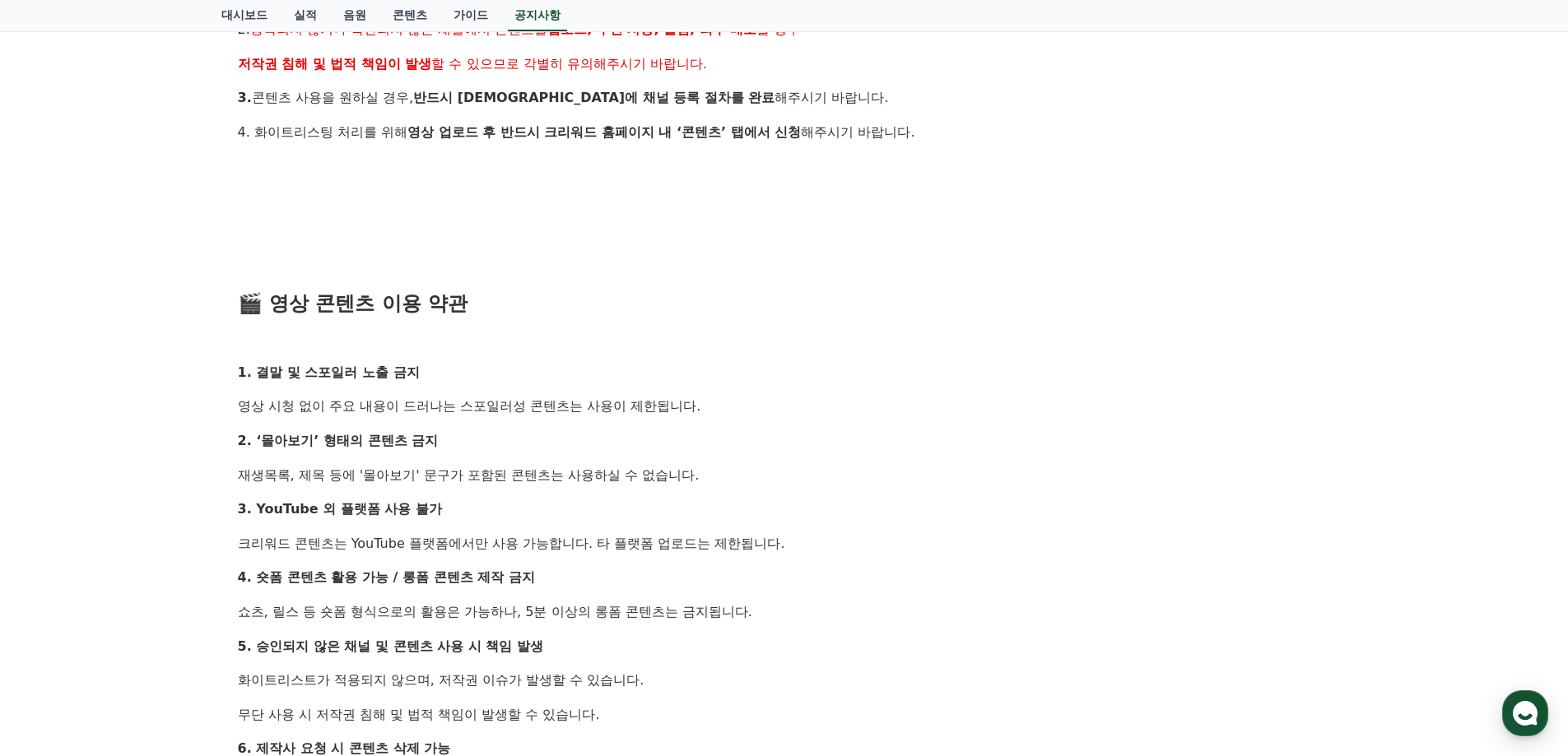
scroll to position [576, 0]
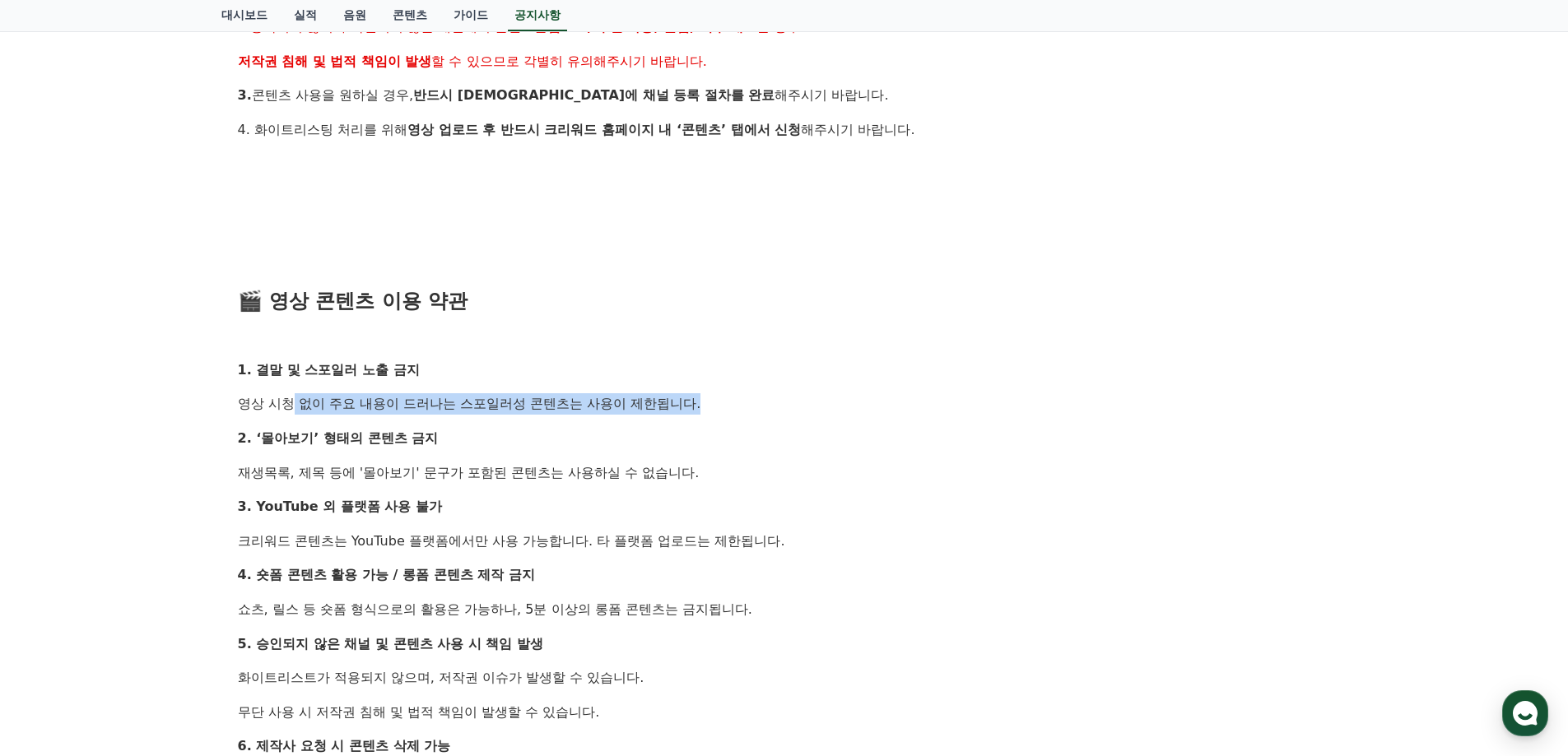
drag, startPoint x: 249, startPoint y: 407, endPoint x: 671, endPoint y: 399, distance: 422.1
click at [669, 399] on p "영상 시청 없이 주요 내용이 드러나는 스포일러성 콘텐츠는 사용이 제한됩니다." at bounding box center [784, 403] width 1093 height 21
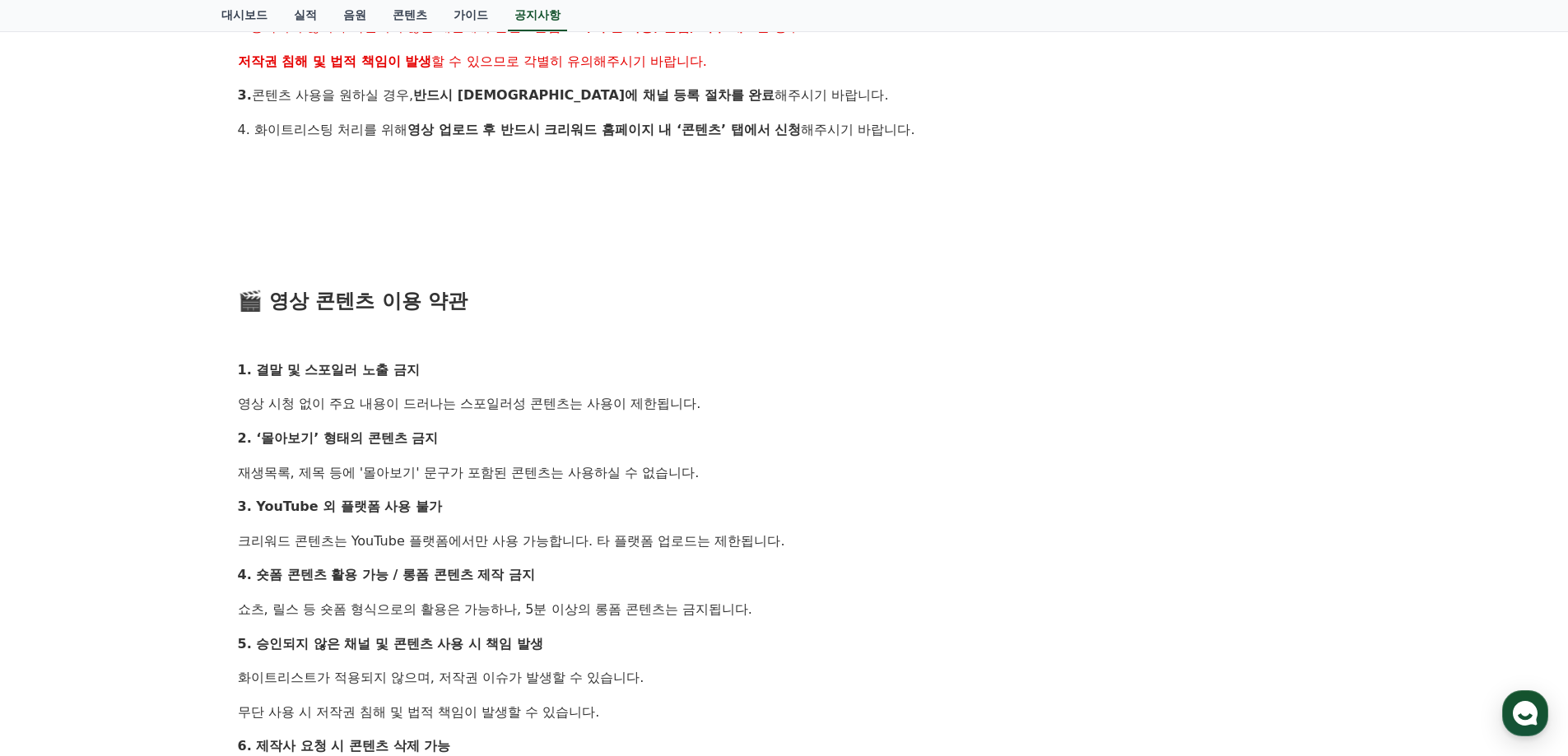
click at [690, 439] on p "2. ‘몰아보기’ 형태의 콘텐츠 금지" at bounding box center [784, 438] width 1093 height 21
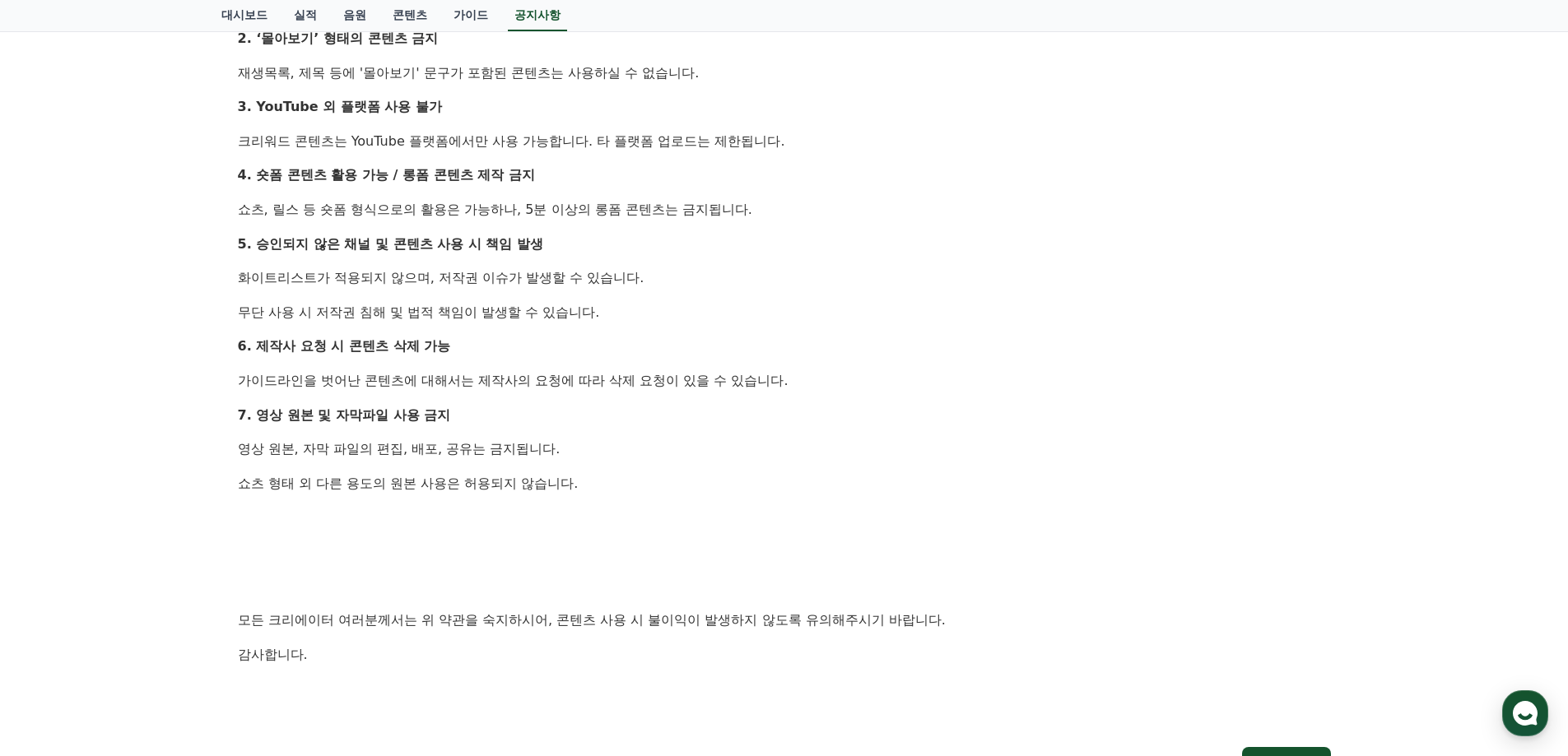
scroll to position [1070, 0]
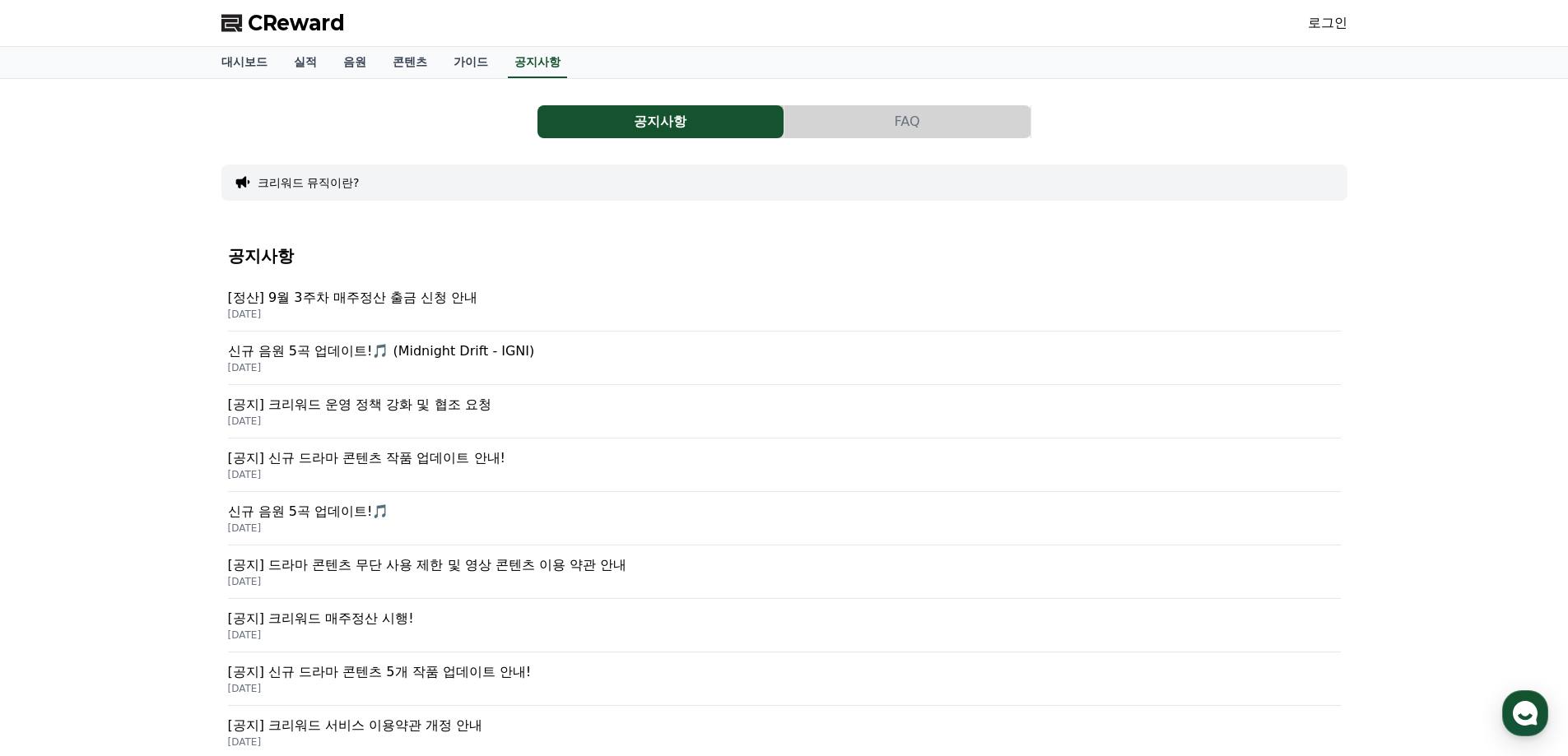
click at [482, 245] on div "공지사항 [정산] 9월 3주차 매주정산 출금 신청 안내 [DATE] 신규 음원 5곡 업데이트!🎵 (Midnight Drift - IGNI) […" at bounding box center [784, 609] width 1112 height 752
click at [243, 70] on link "대시보드" at bounding box center [245, 62] width 73 height 31
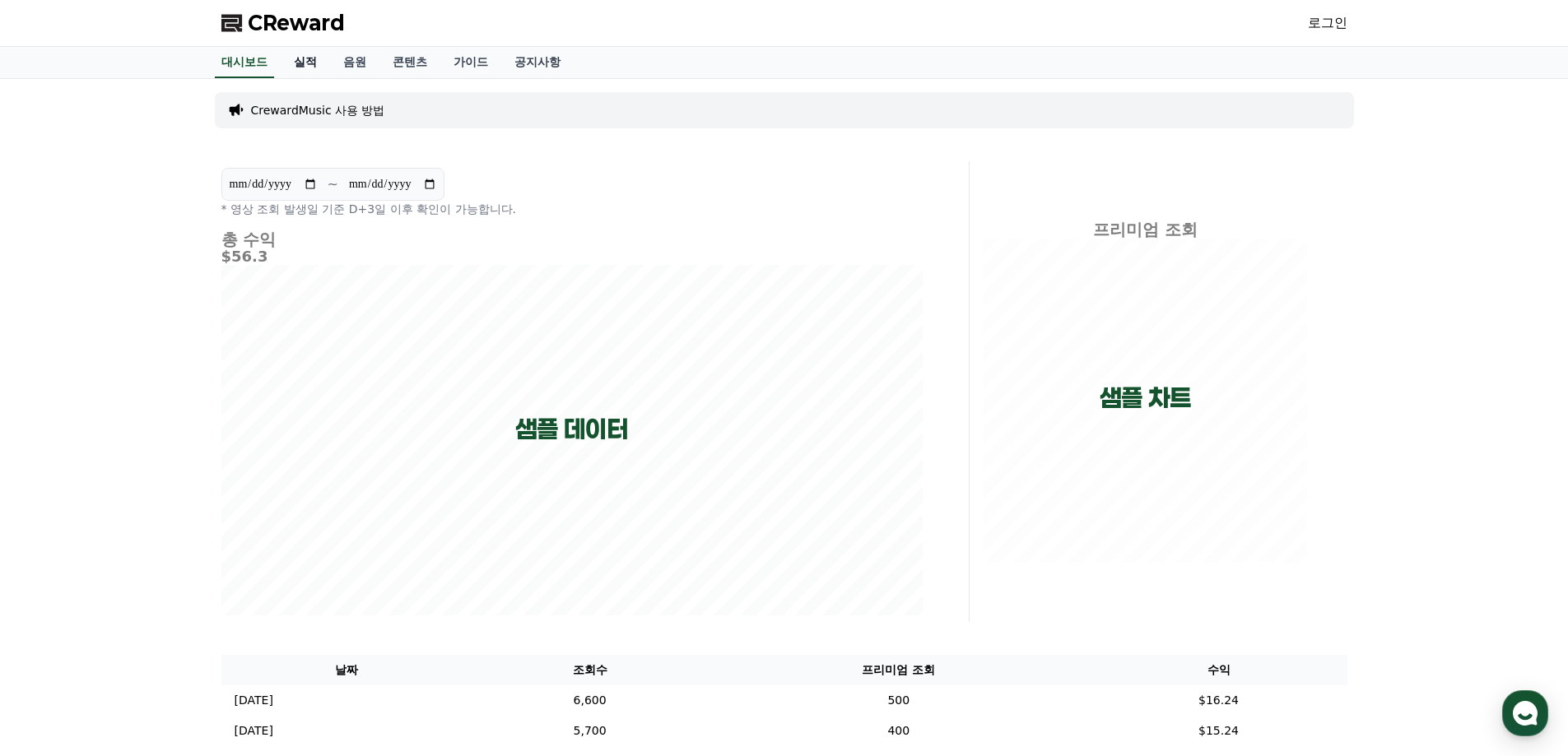
click at [318, 63] on link "실적" at bounding box center [304, 62] width 49 height 31
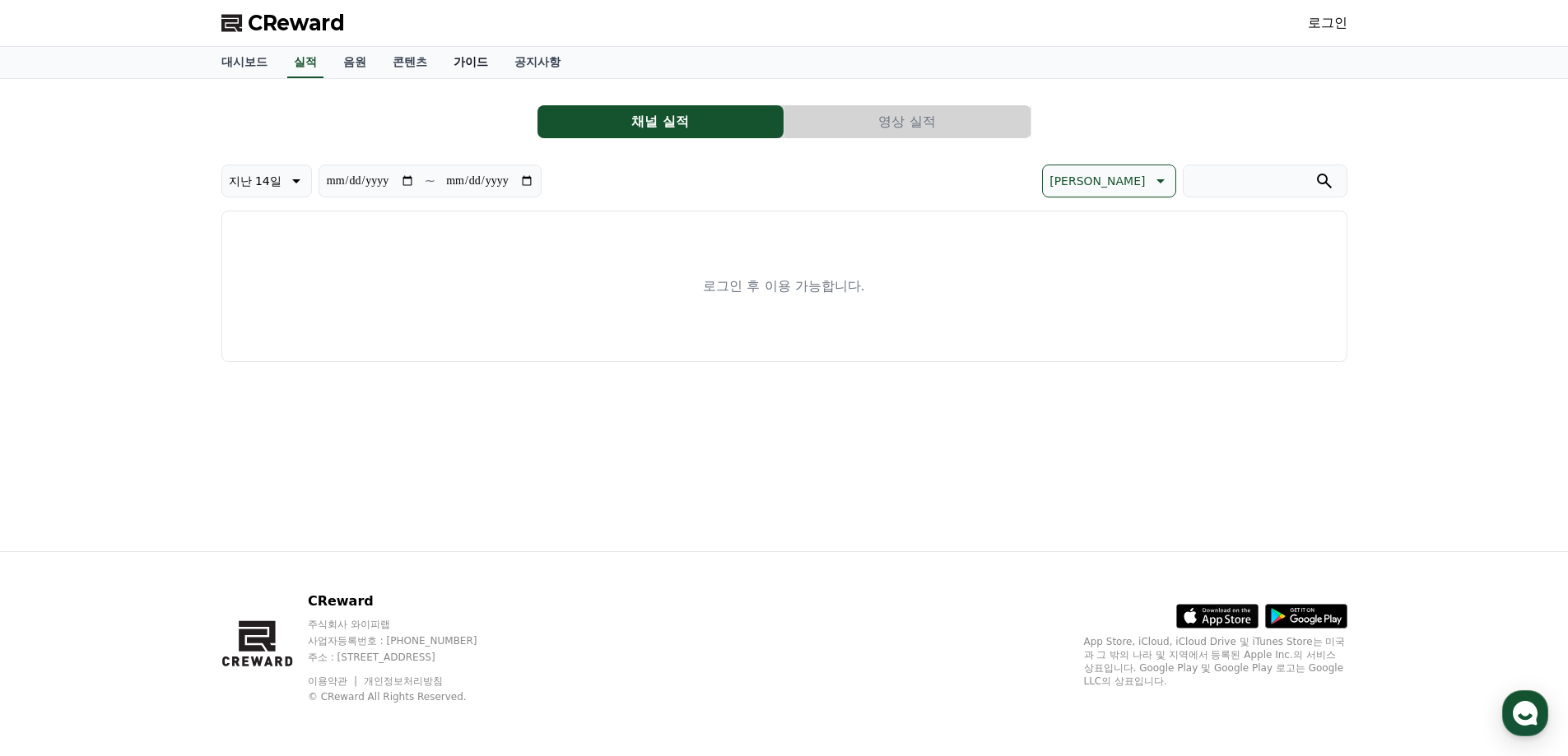
click at [494, 63] on link "가이드" at bounding box center [470, 62] width 61 height 31
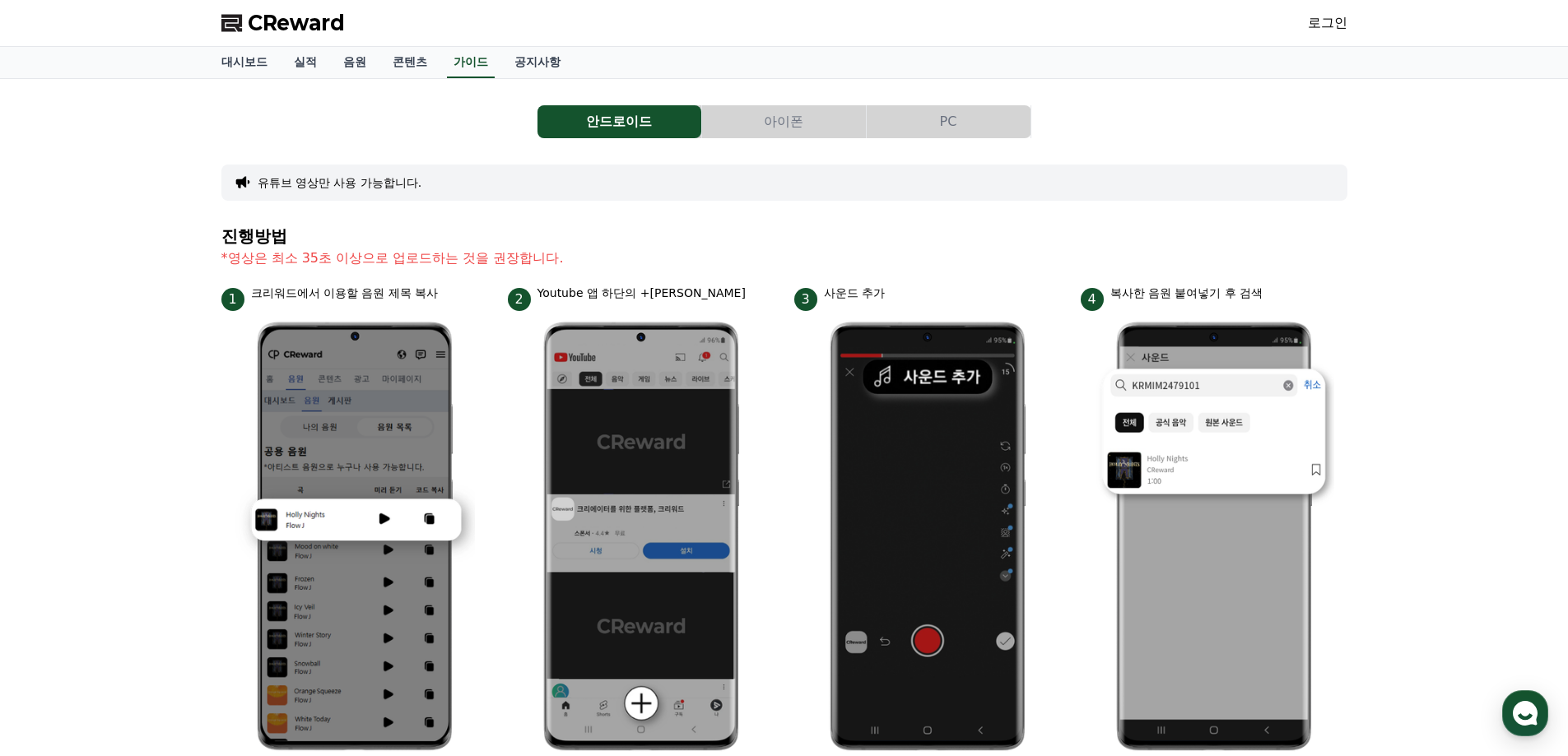
click at [899, 121] on button "PC" at bounding box center [948, 121] width 163 height 33
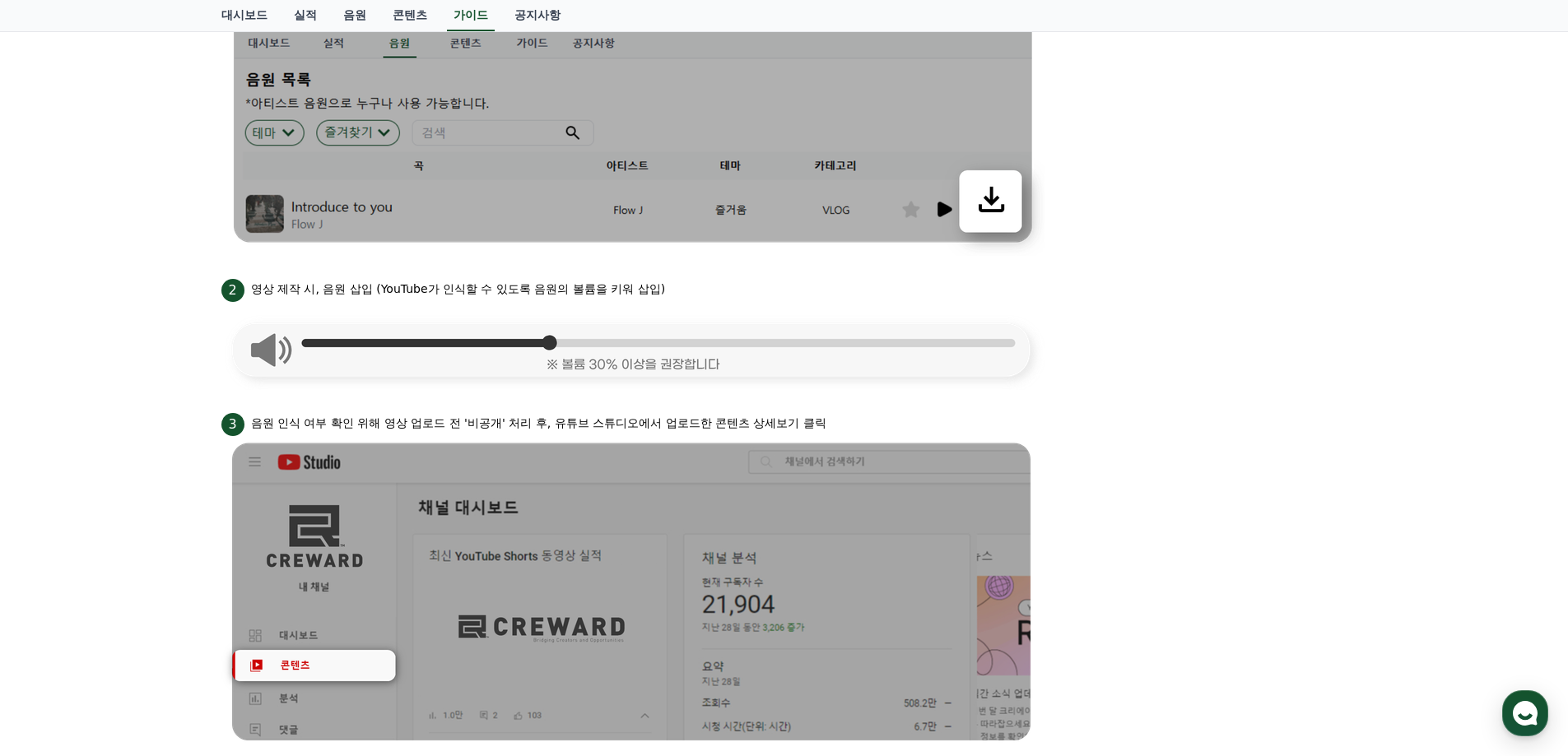
scroll to position [822, 0]
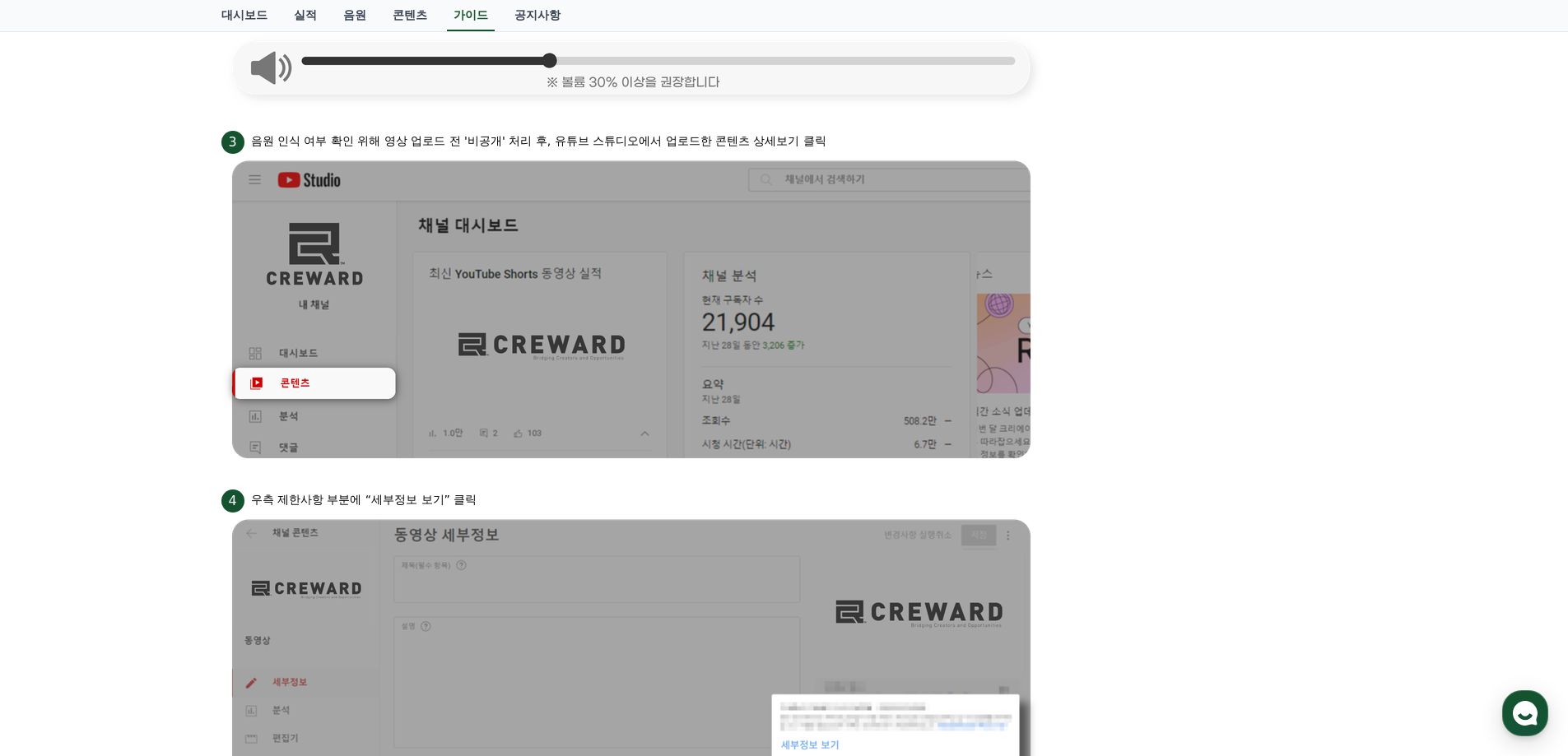
click at [1056, 375] on li "3 음원 인식 여부 확인 위해 영상 업로드 전 '비공개' 처리 후, 유튜브 스튜디오에서 업로드한 콘텐츠 상세보기 클릭" at bounding box center [784, 297] width 1125 height 339
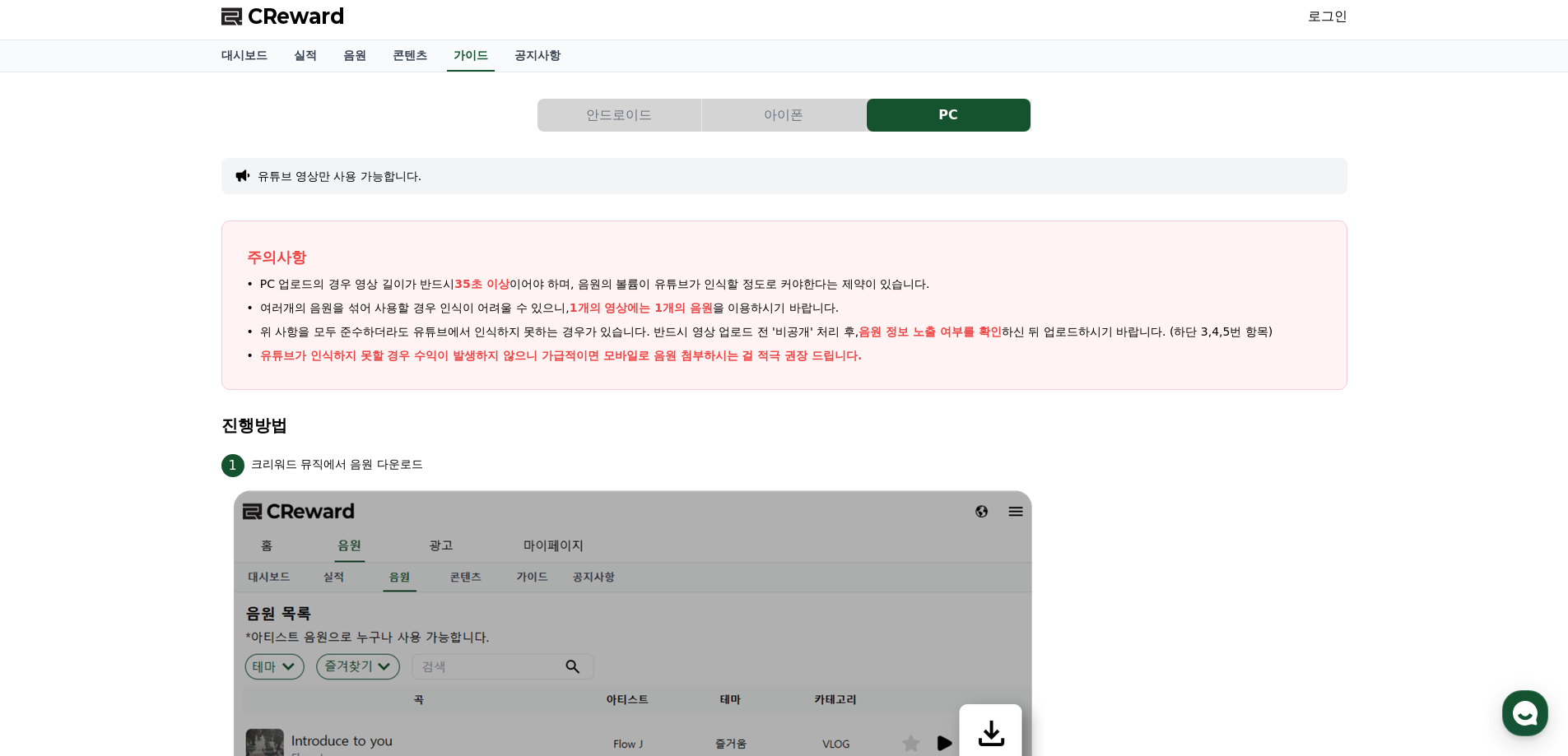
scroll to position [0, 0]
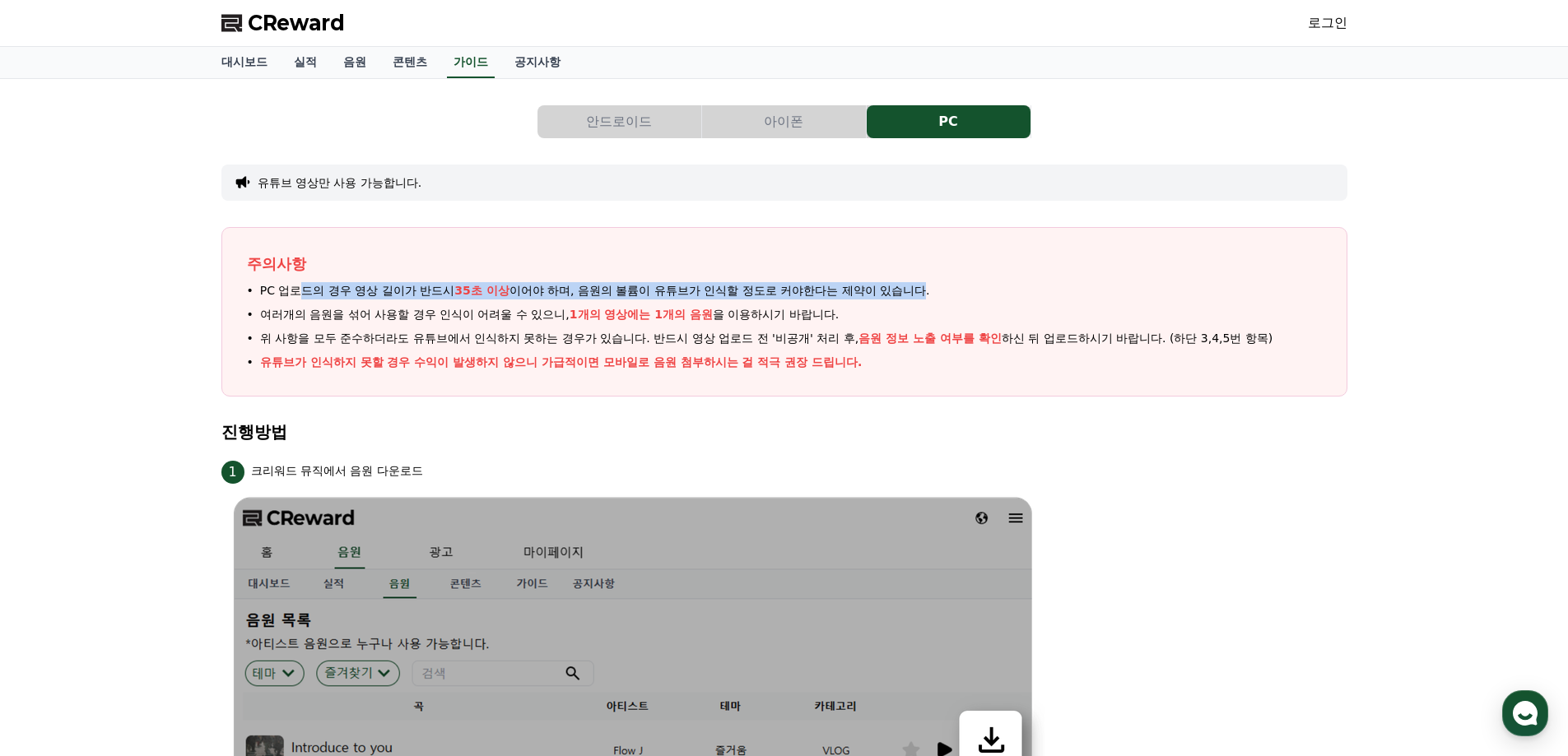
drag, startPoint x: 294, startPoint y: 295, endPoint x: 937, endPoint y: 303, distance: 643.0
click at [928, 299] on span "PC 업로드의 경우 영상 길이가 반드시 35초 이상 이어야 하며, 음원의 볼륨이 유튜브가 인식할 정도로 커야한다는 제약이 있습니다." at bounding box center [594, 290] width 670 height 18
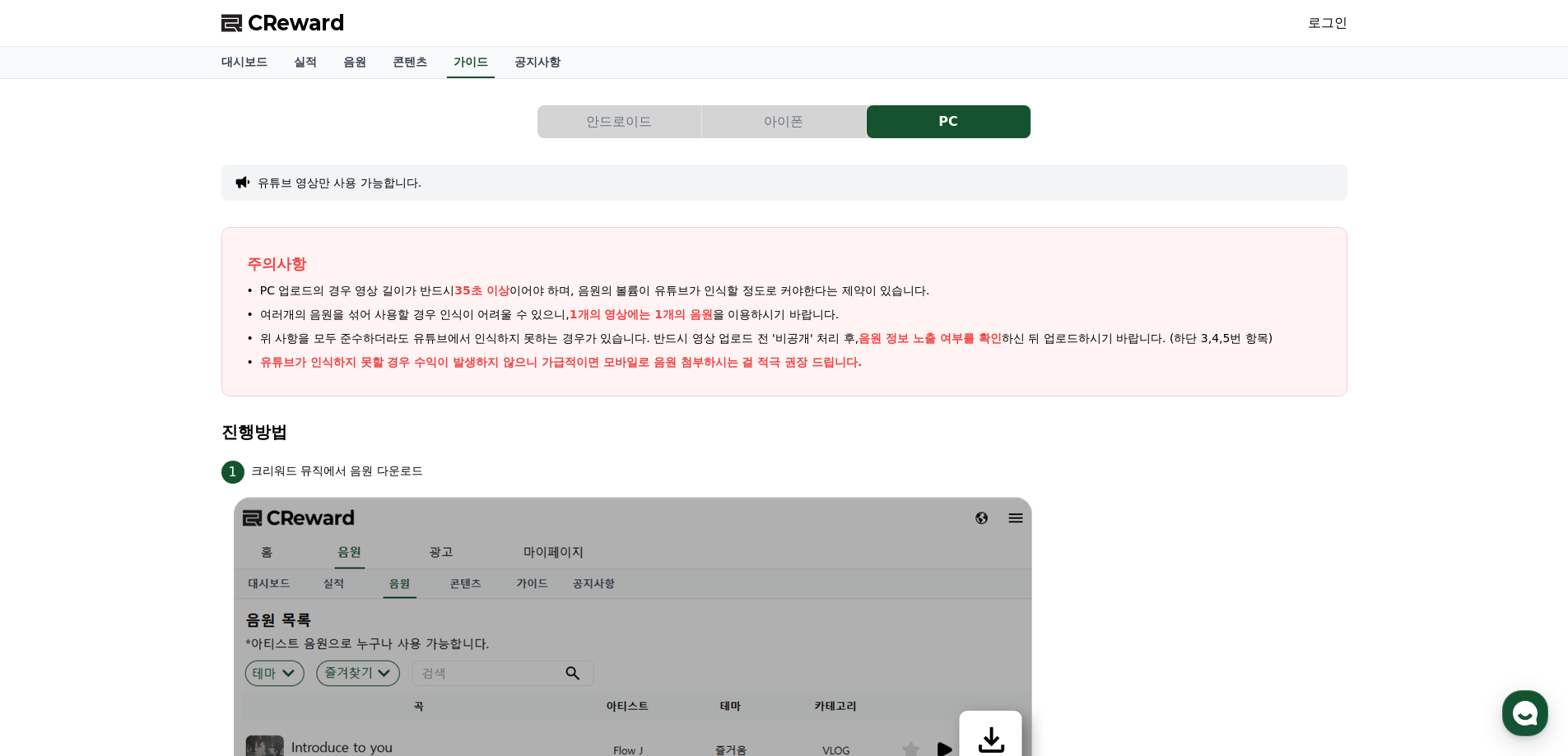
click at [939, 321] on li "여러개의 음원을 섞어 사용할 경우 인식이 어려울 수 있으니, 1개의 영상에는 1개의 음원 을 이용하시기 바랍니다." at bounding box center [784, 315] width 1075 height 18
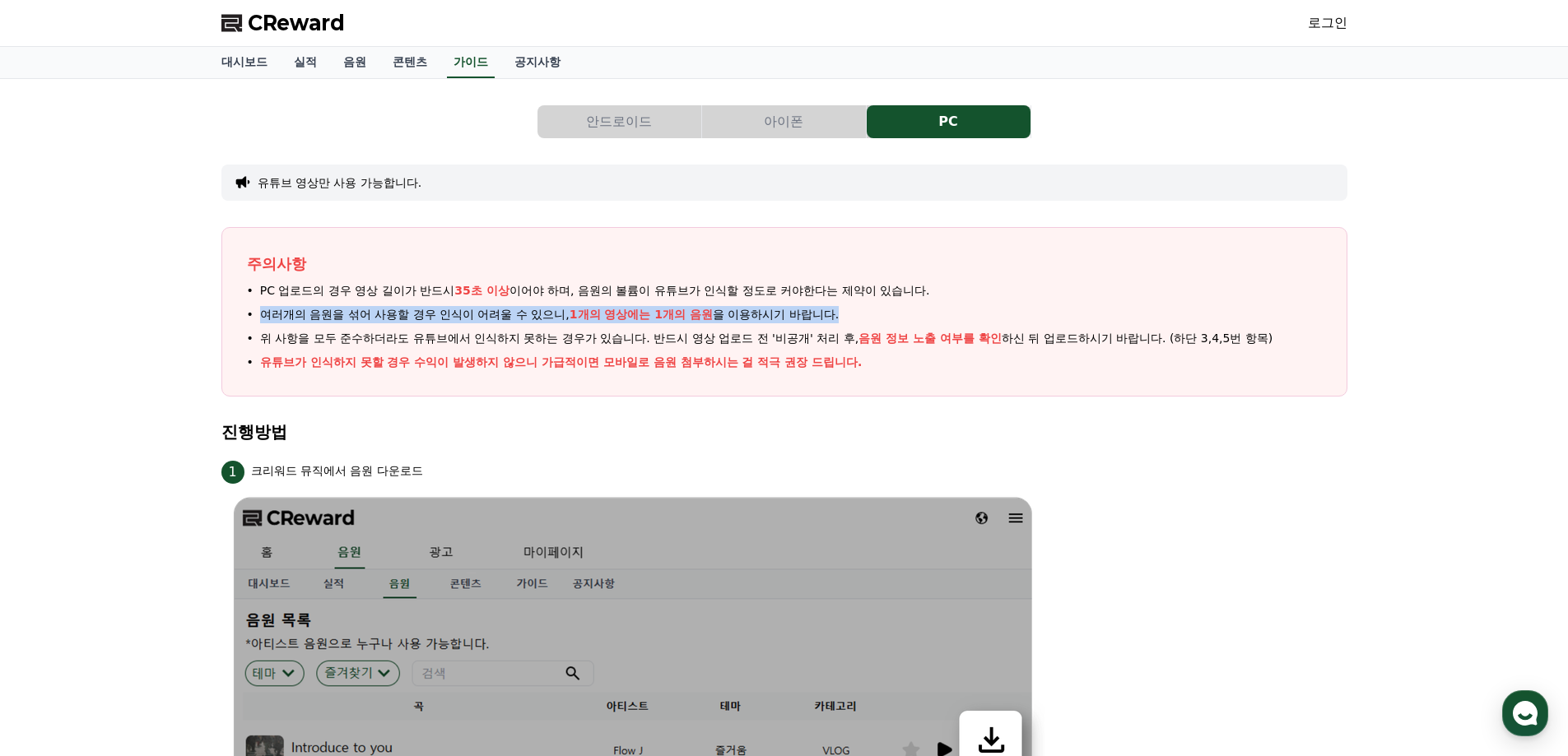
drag, startPoint x: 262, startPoint y: 310, endPoint x: 848, endPoint y: 308, distance: 586.0
click at [848, 308] on li "여러개의 음원을 섞어 사용할 경우 인식이 어려울 수 있으니, 1개의 영상에는 1개의 음원 을 이용하시기 바랍니다." at bounding box center [784, 315] width 1075 height 18
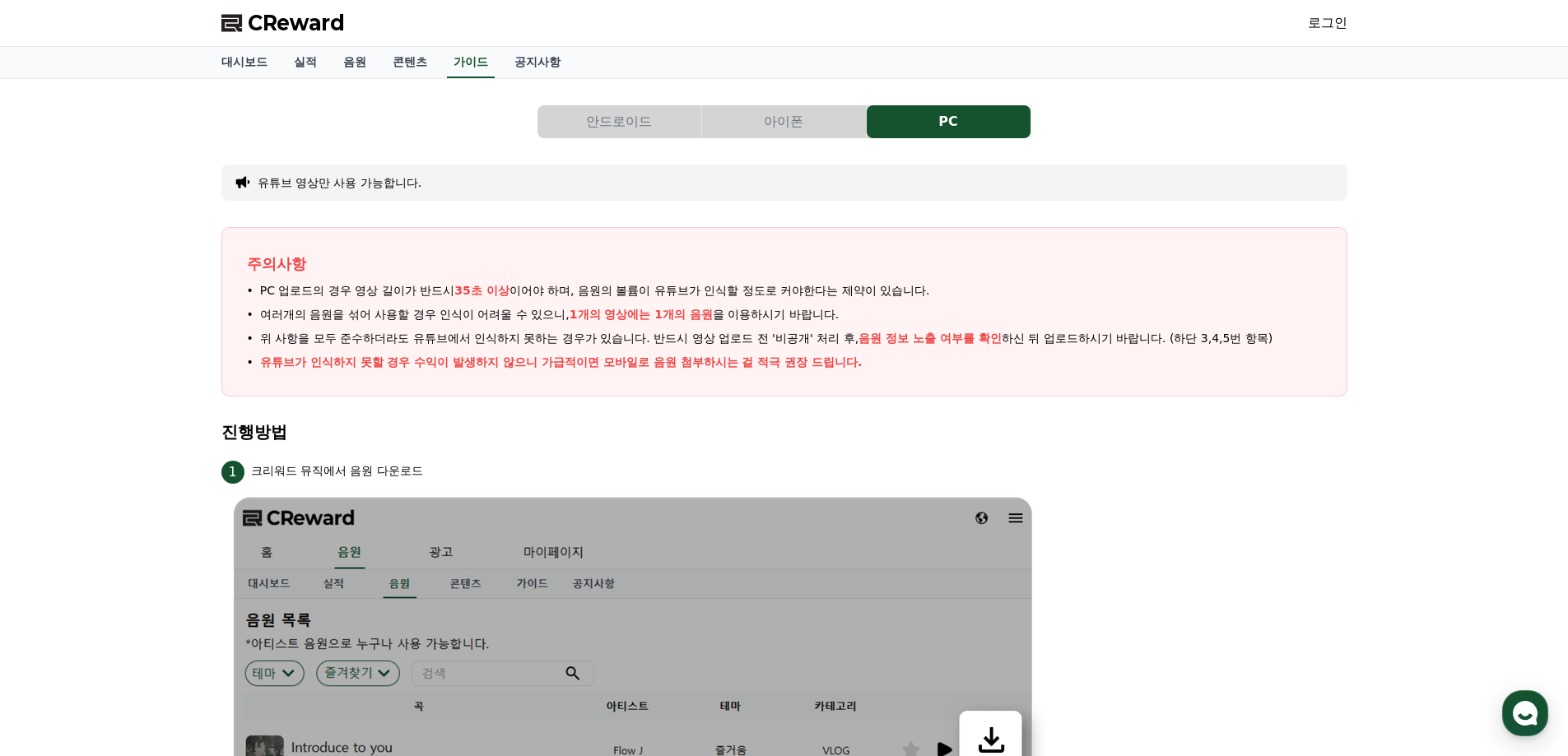
click at [726, 242] on div "주의사항 PC 업로드의 경우 영상 길이가 반드시 35초 이상 이어야 하며, 음원의 볼륨이 유튜브가 인식할 정도로 커야한다는 제약이 있습니다. …" at bounding box center [784, 312] width 1125 height 170
click at [777, 124] on button "아이폰" at bounding box center [784, 121] width 163 height 33
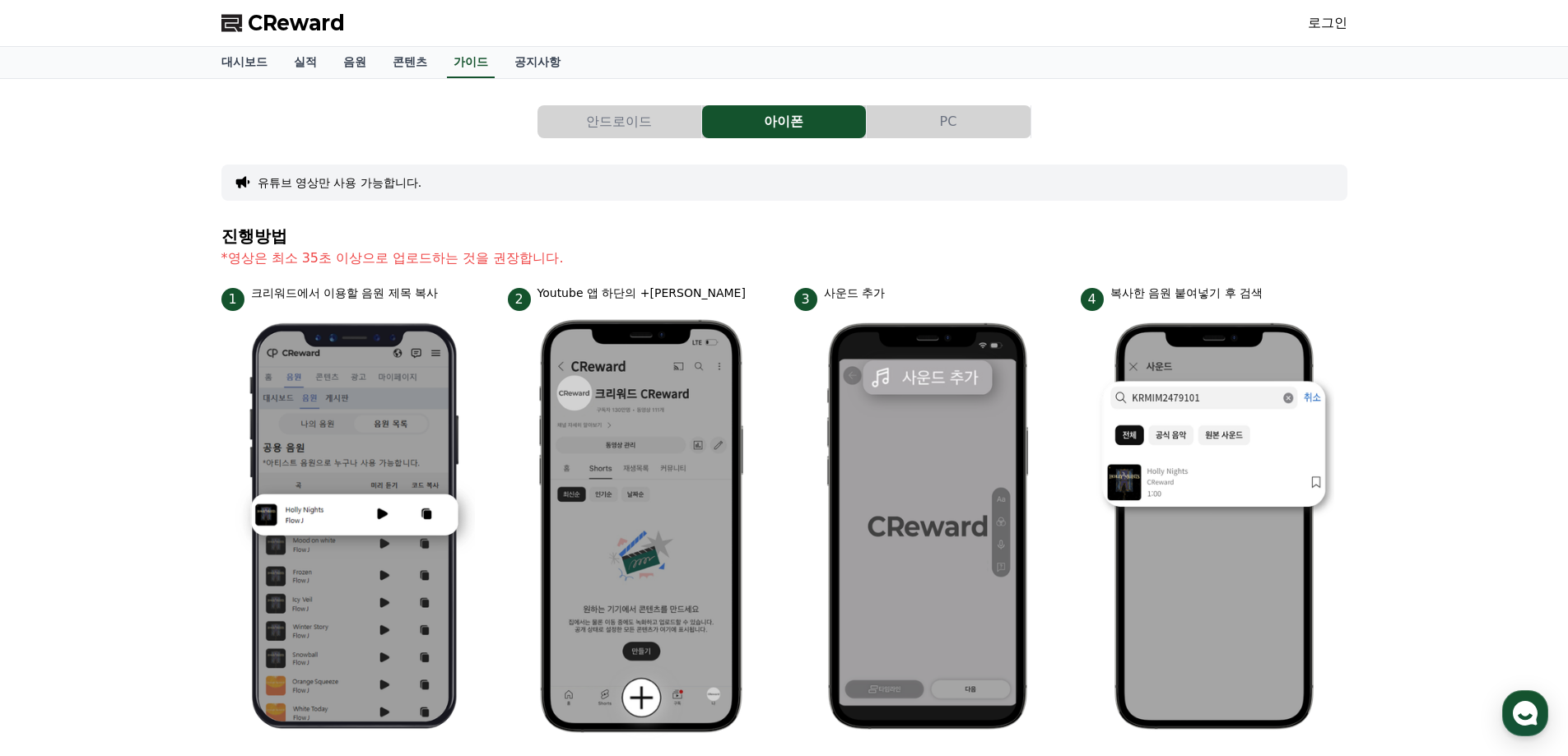
click at [766, 239] on h4 "진행방법" at bounding box center [784, 235] width 1125 height 18
click at [405, 65] on link "콘텐츠" at bounding box center [409, 62] width 61 height 31
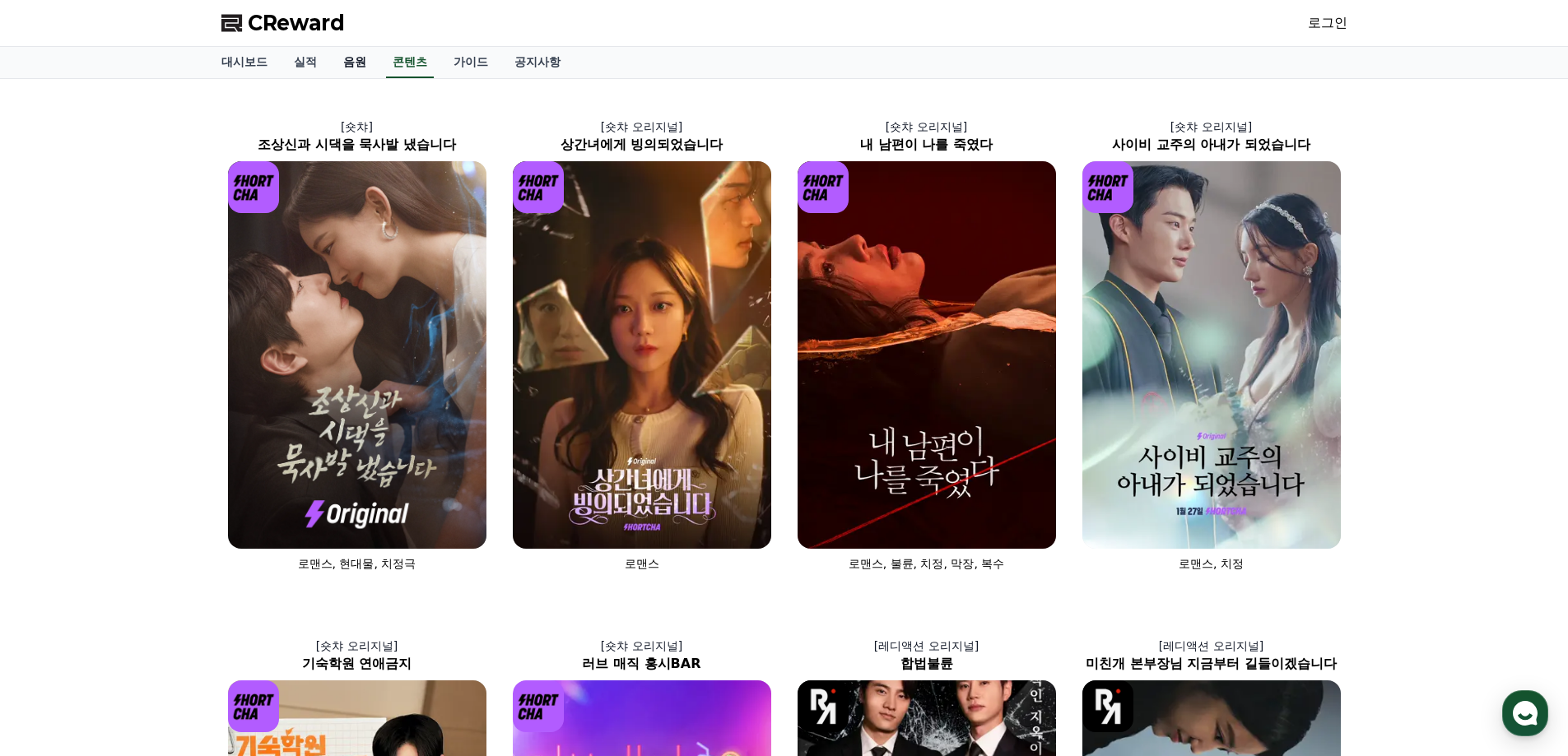
click at [345, 57] on link "음원" at bounding box center [354, 62] width 49 height 31
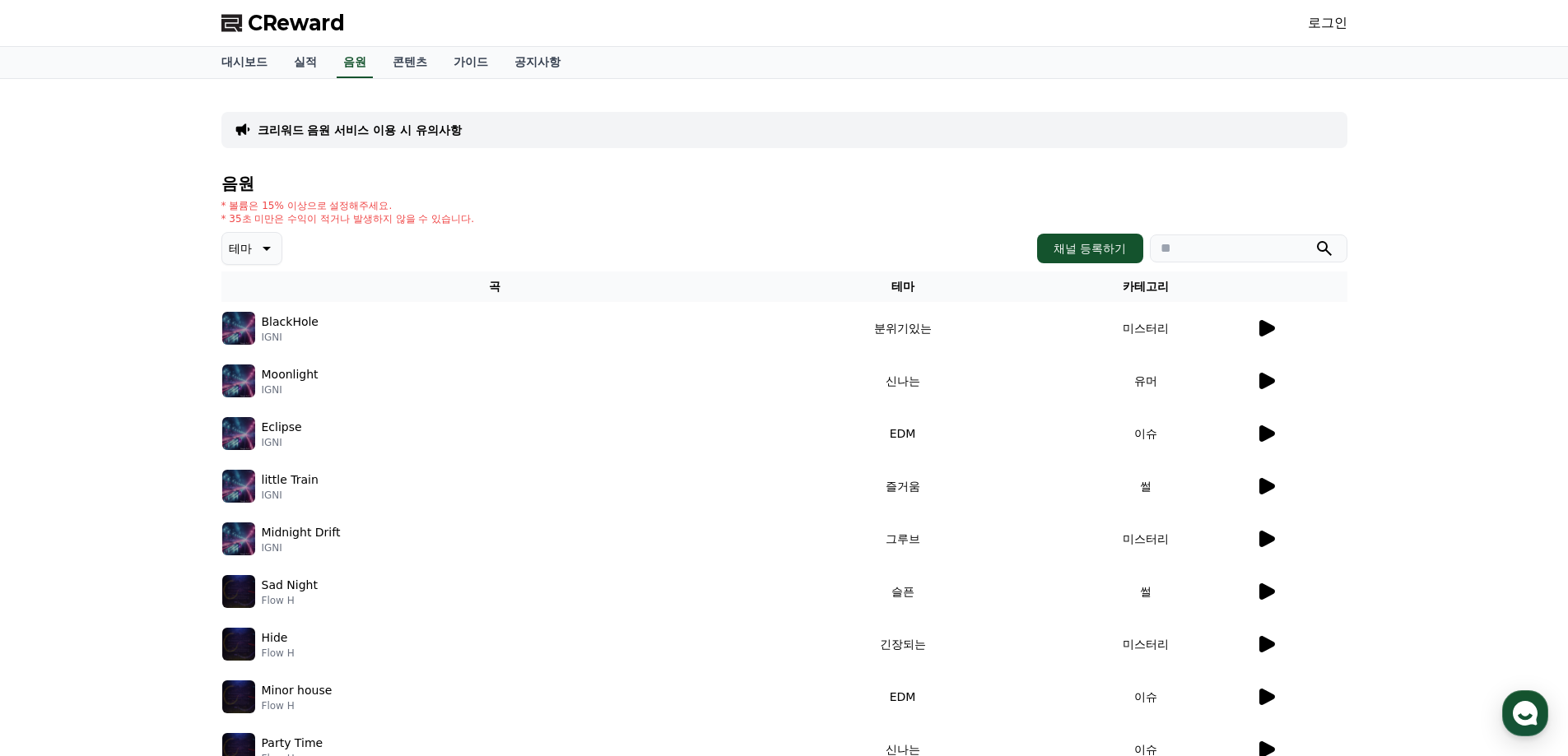
click at [1256, 334] on icon at bounding box center [1265, 328] width 20 height 20
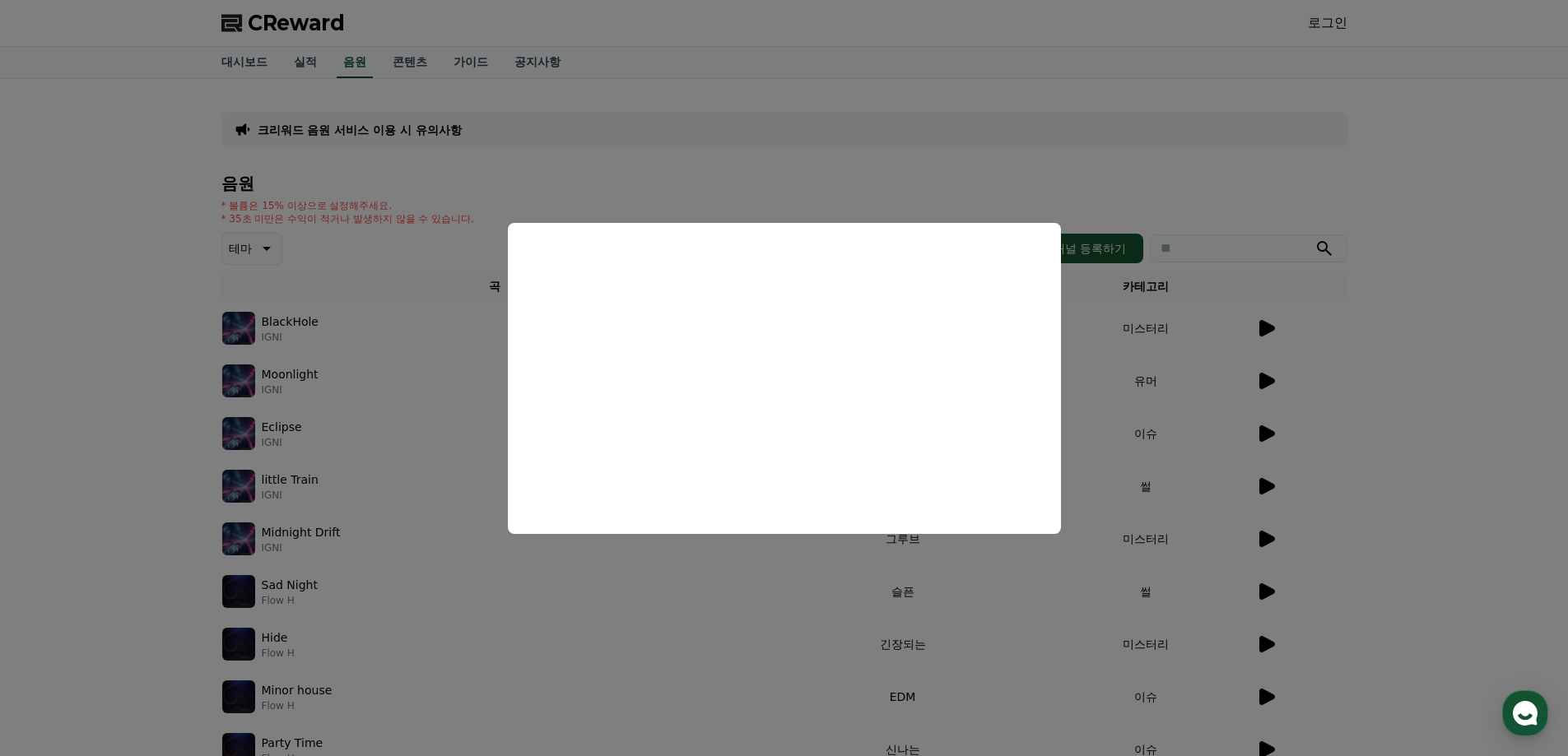
click at [1255, 334] on button "close modal" at bounding box center [784, 378] width 1568 height 756
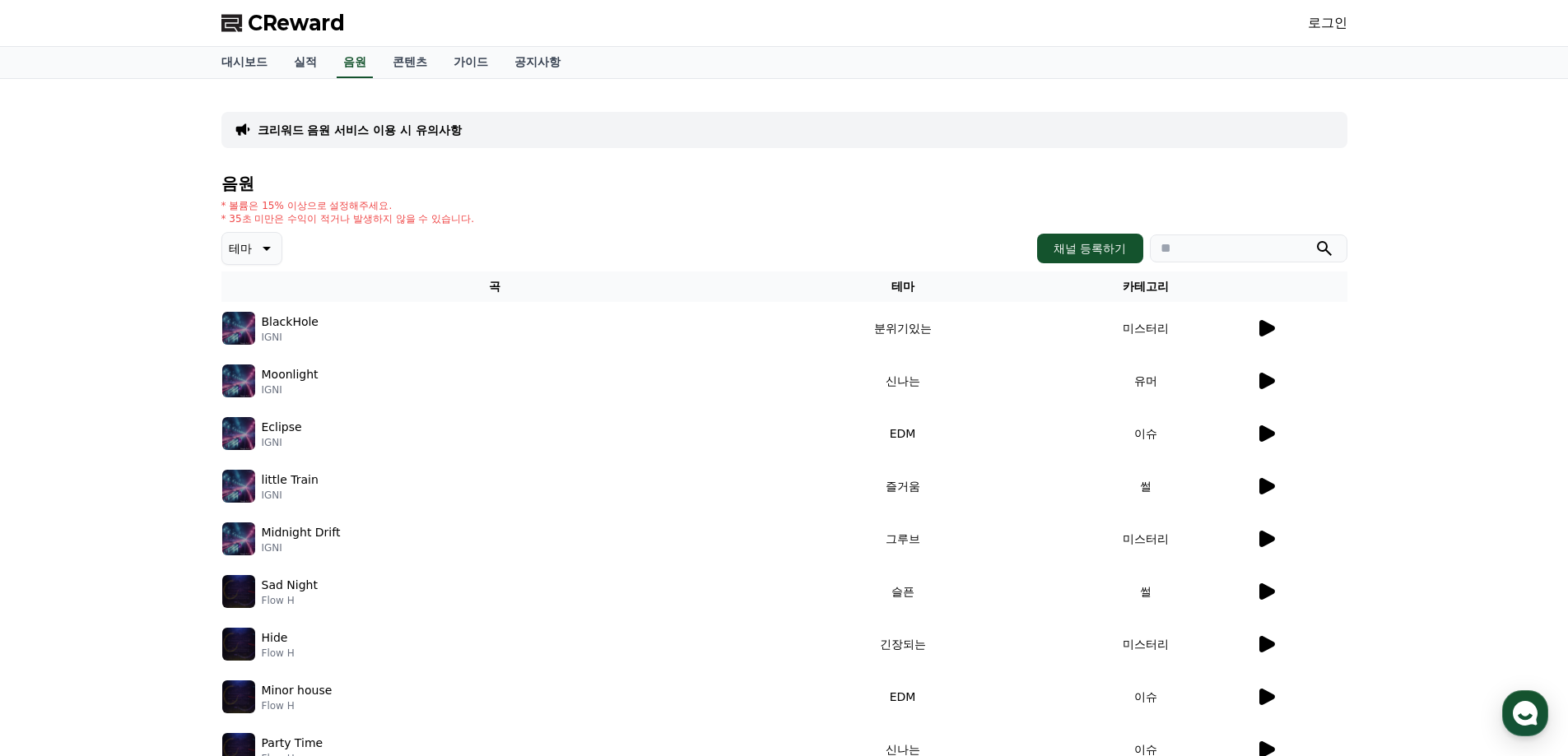
click at [1250, 318] on td "미스터리" at bounding box center [1145, 328] width 218 height 52
click at [1259, 326] on icon at bounding box center [1266, 329] width 16 height 17
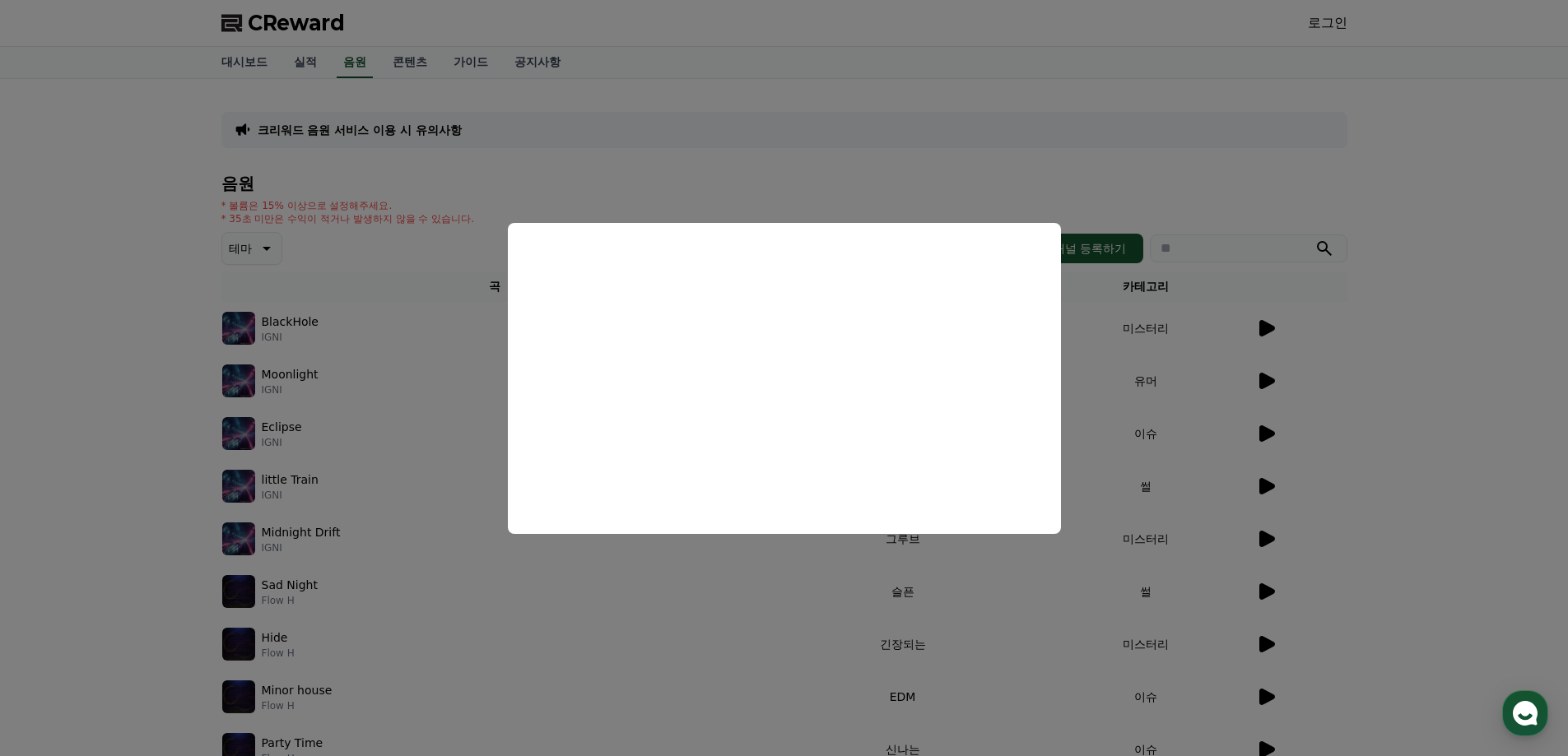
click at [612, 179] on button "close modal" at bounding box center [784, 378] width 1568 height 756
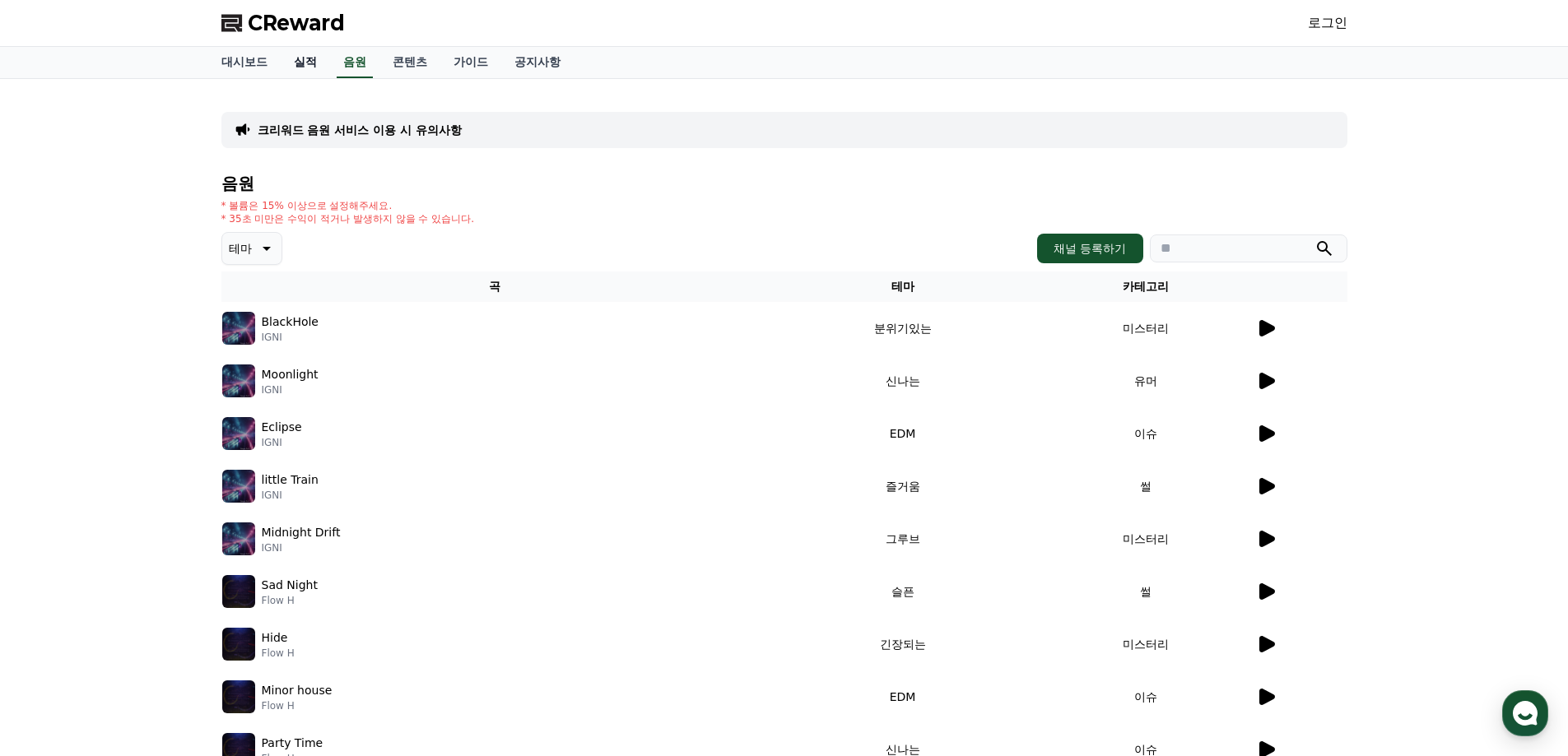
click at [310, 67] on link "실적" at bounding box center [304, 62] width 49 height 31
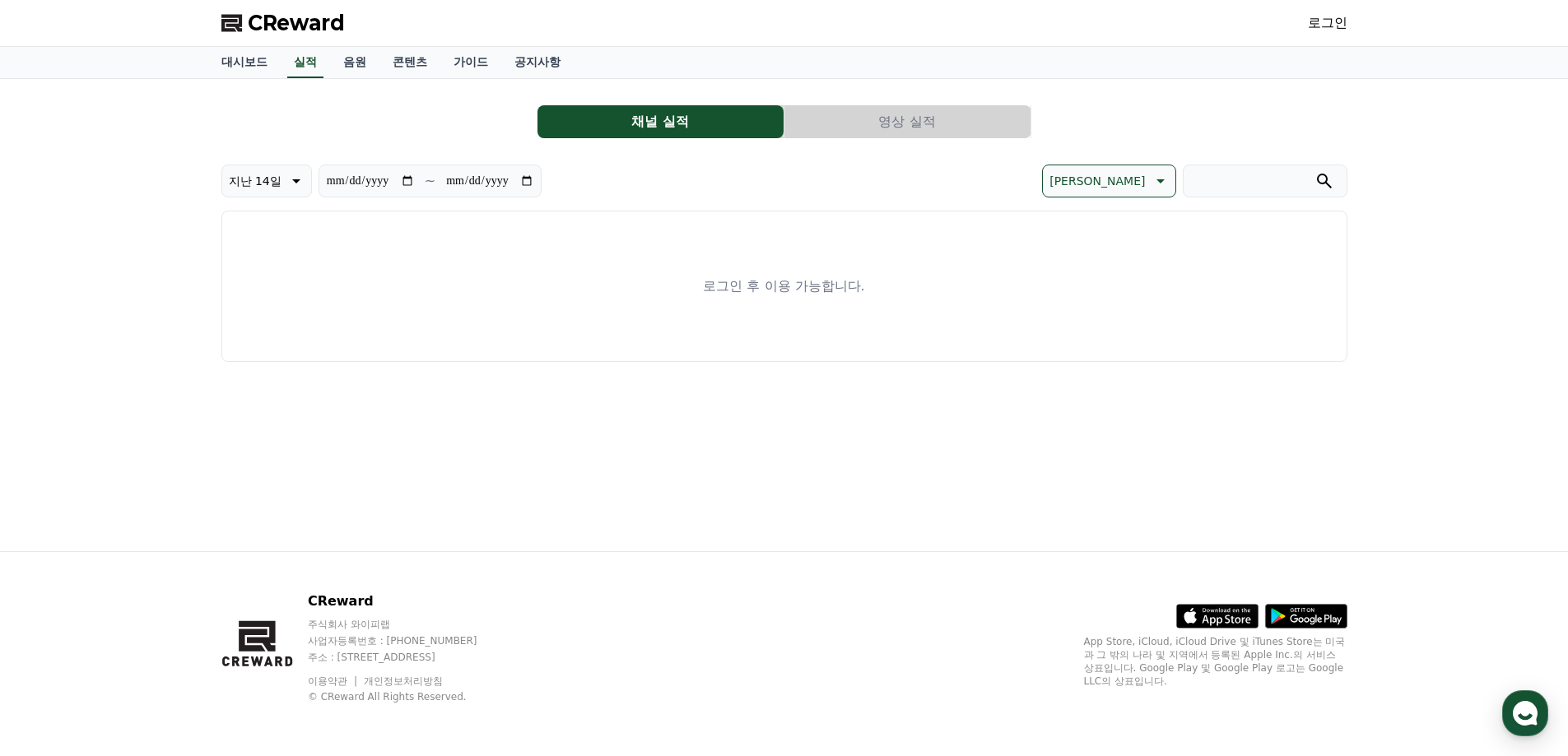
click at [236, 79] on div "**********" at bounding box center [784, 315] width 1152 height 472
click at [244, 69] on link "대시보드" at bounding box center [245, 62] width 73 height 31
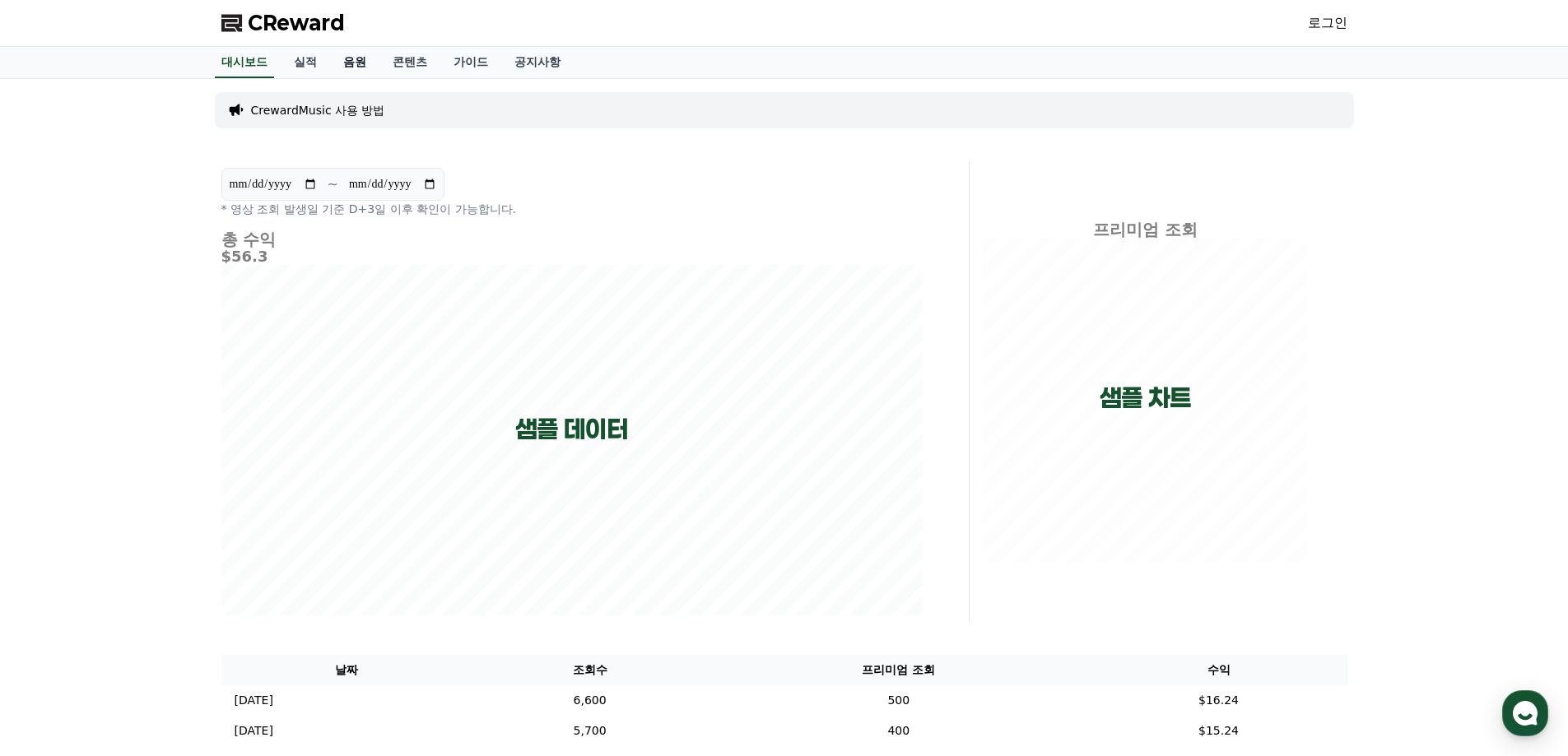
click at [361, 66] on link "음원" at bounding box center [354, 62] width 49 height 31
